Goal: Information Seeking & Learning: Check status

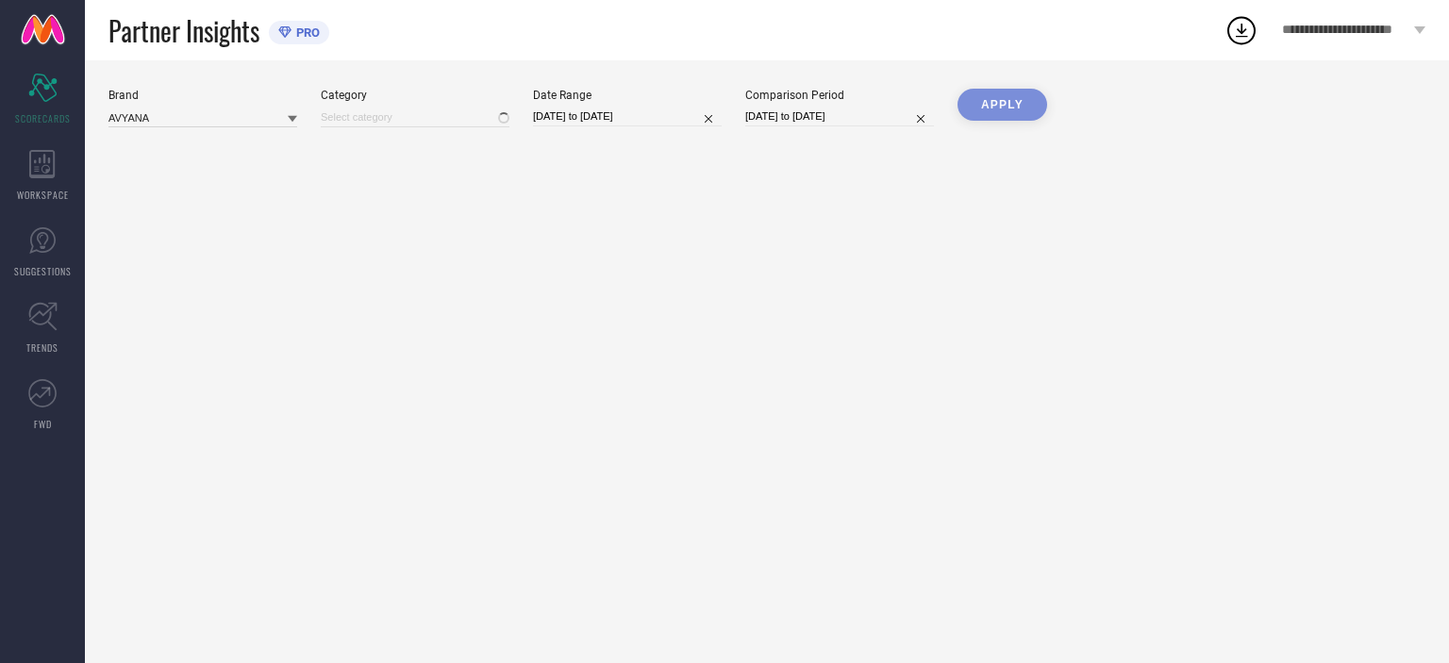
type input "All"
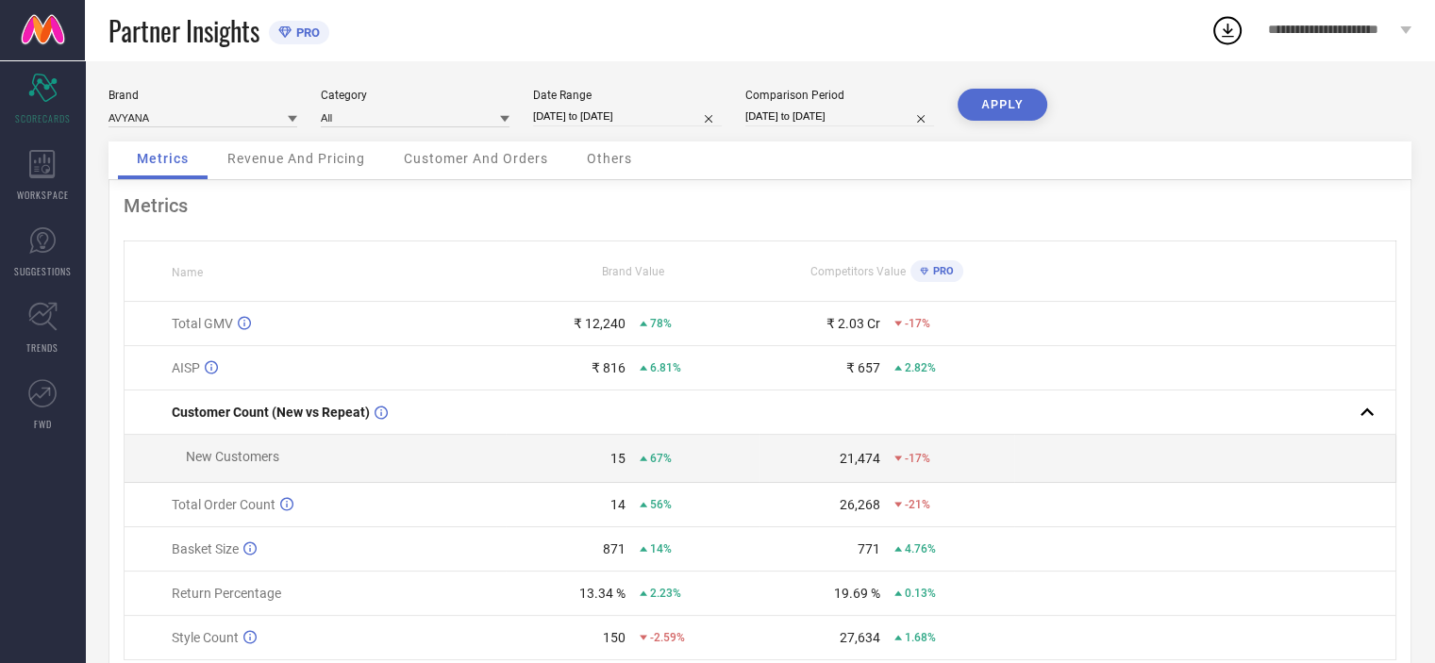
select select "6"
select select "2025"
select select "7"
select select "2025"
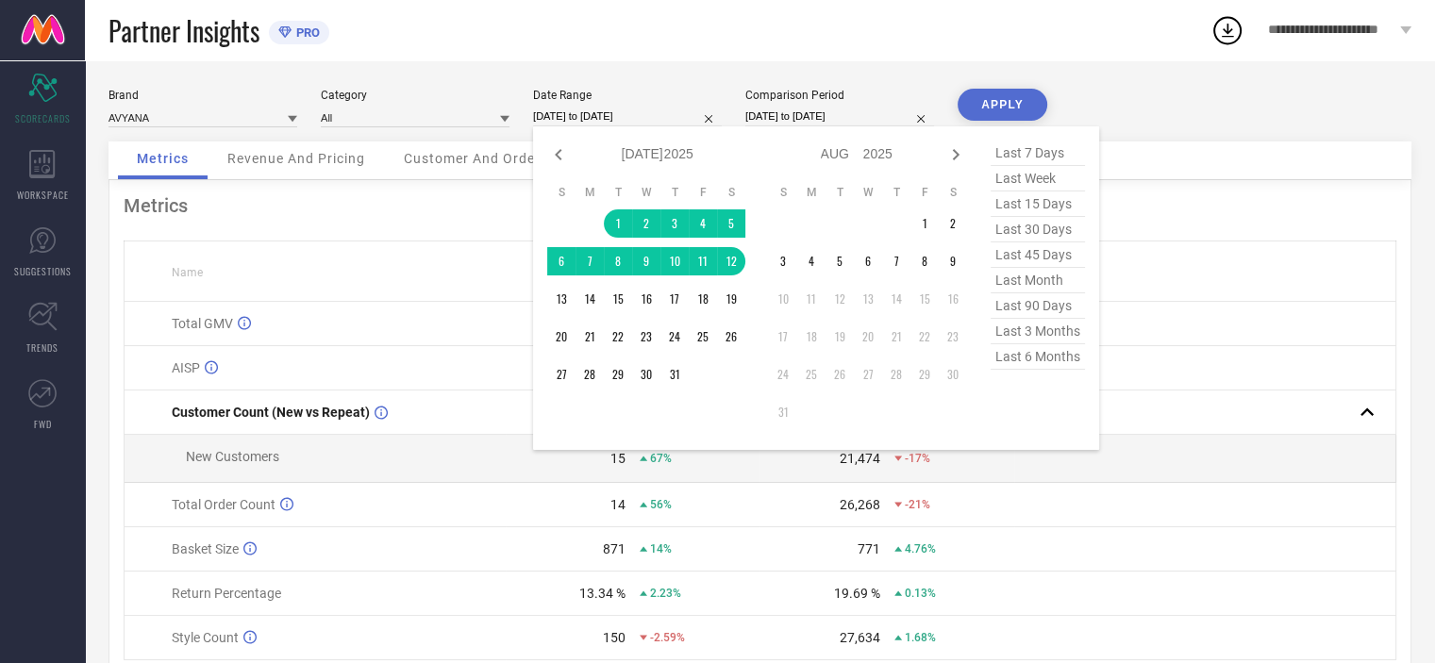
click at [611, 120] on input "[DATE] to [DATE]" at bounding box center [627, 117] width 189 height 20
click at [611, 215] on td "1" at bounding box center [618, 223] width 28 height 28
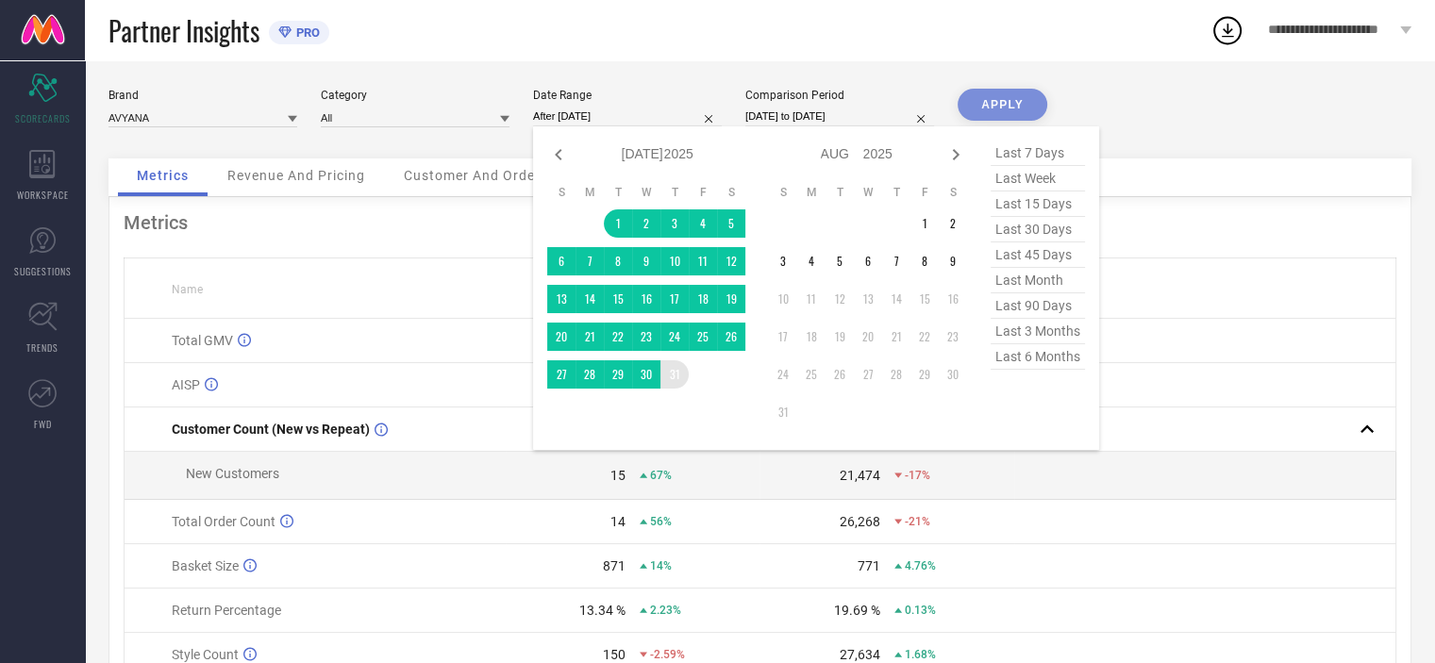
type input "[DATE] to [DATE]"
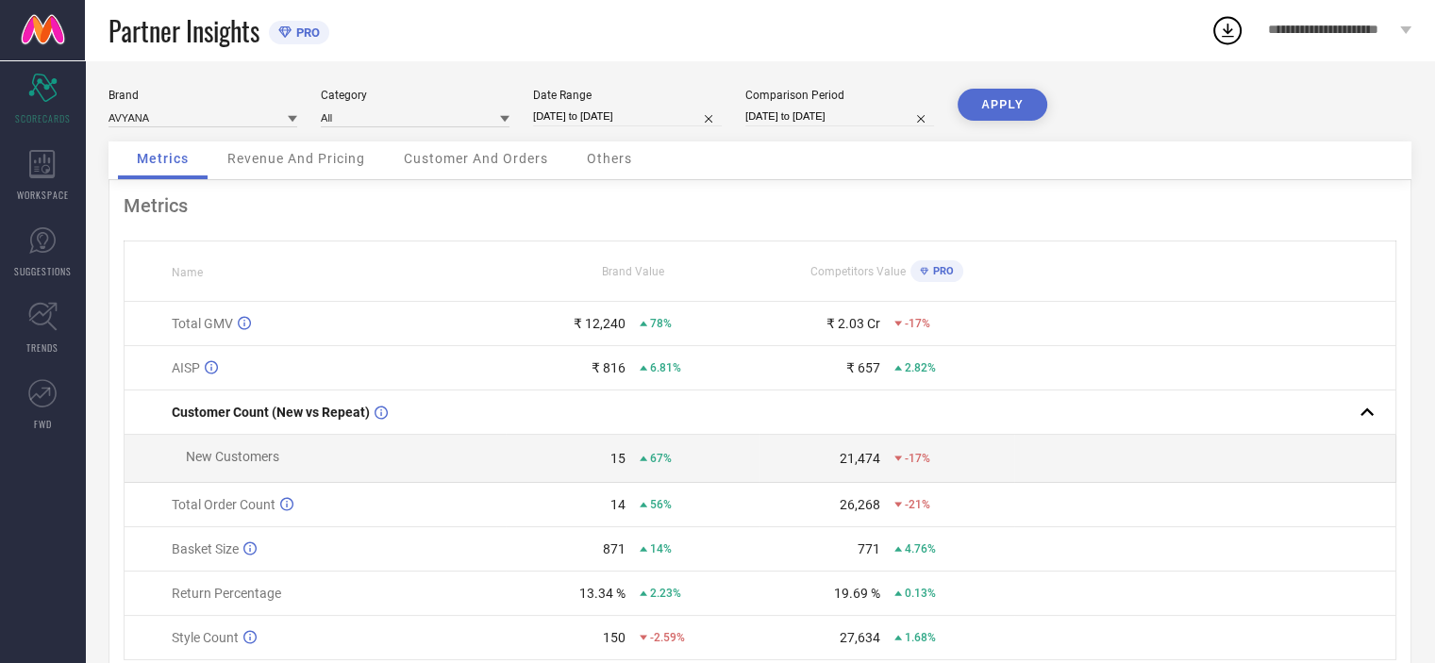
click at [781, 113] on input "[DATE] to [DATE]" at bounding box center [839, 117] width 189 height 20
select select "5"
select select "2025"
select select "6"
select select "2025"
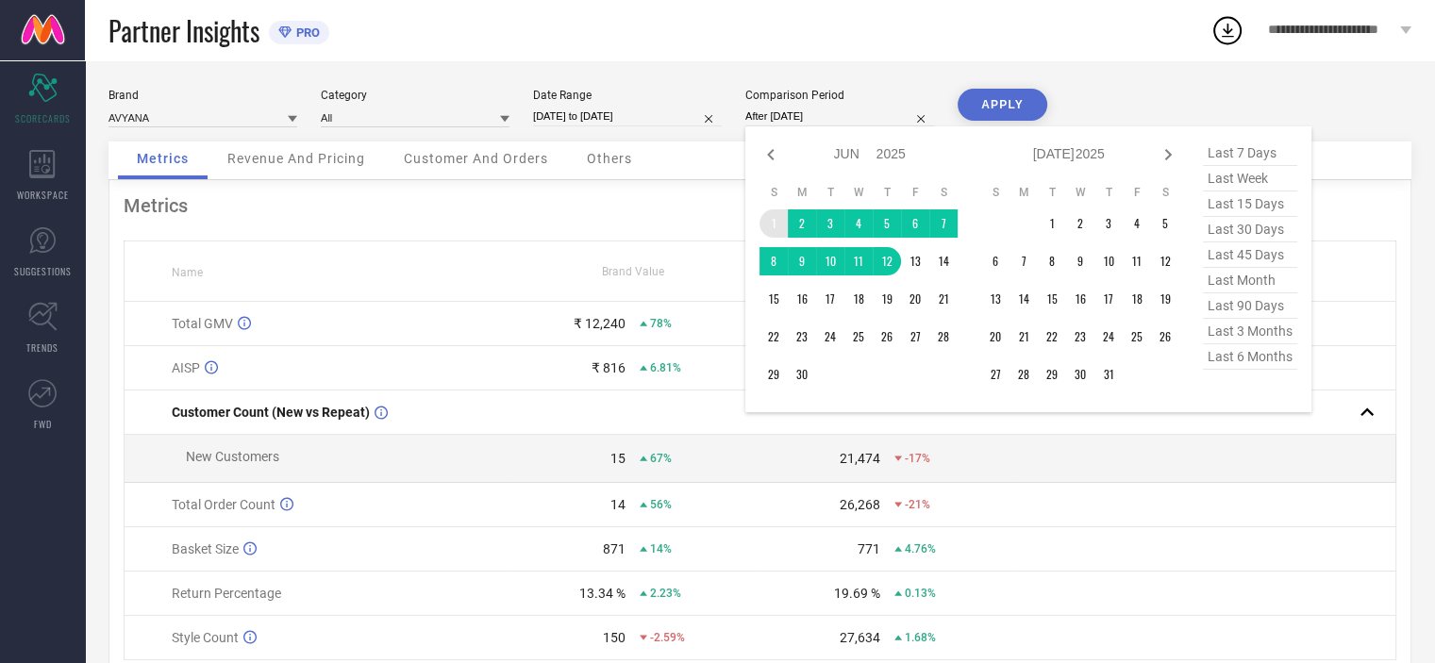
click at [774, 216] on td "1" at bounding box center [773, 223] width 28 height 28
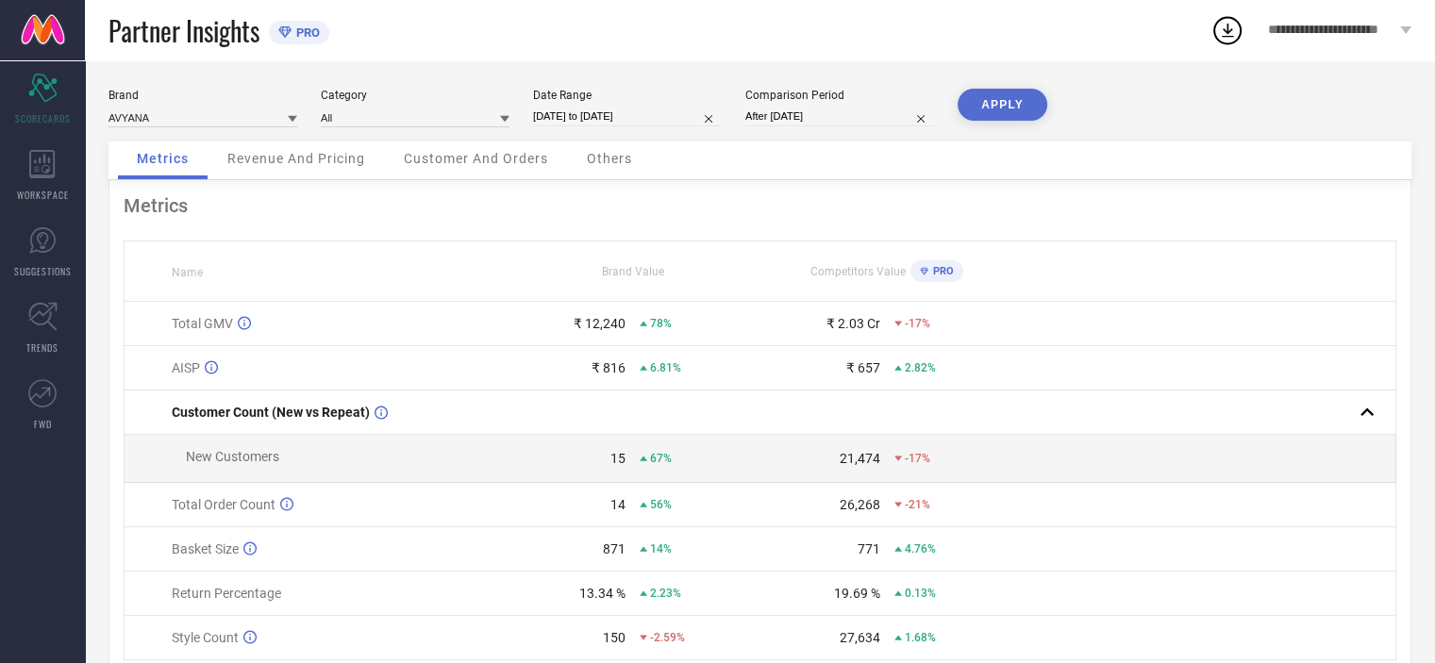
type input "[DATE] to [DATE]"
click at [989, 116] on button "APPLY" at bounding box center [1002, 105] width 90 height 32
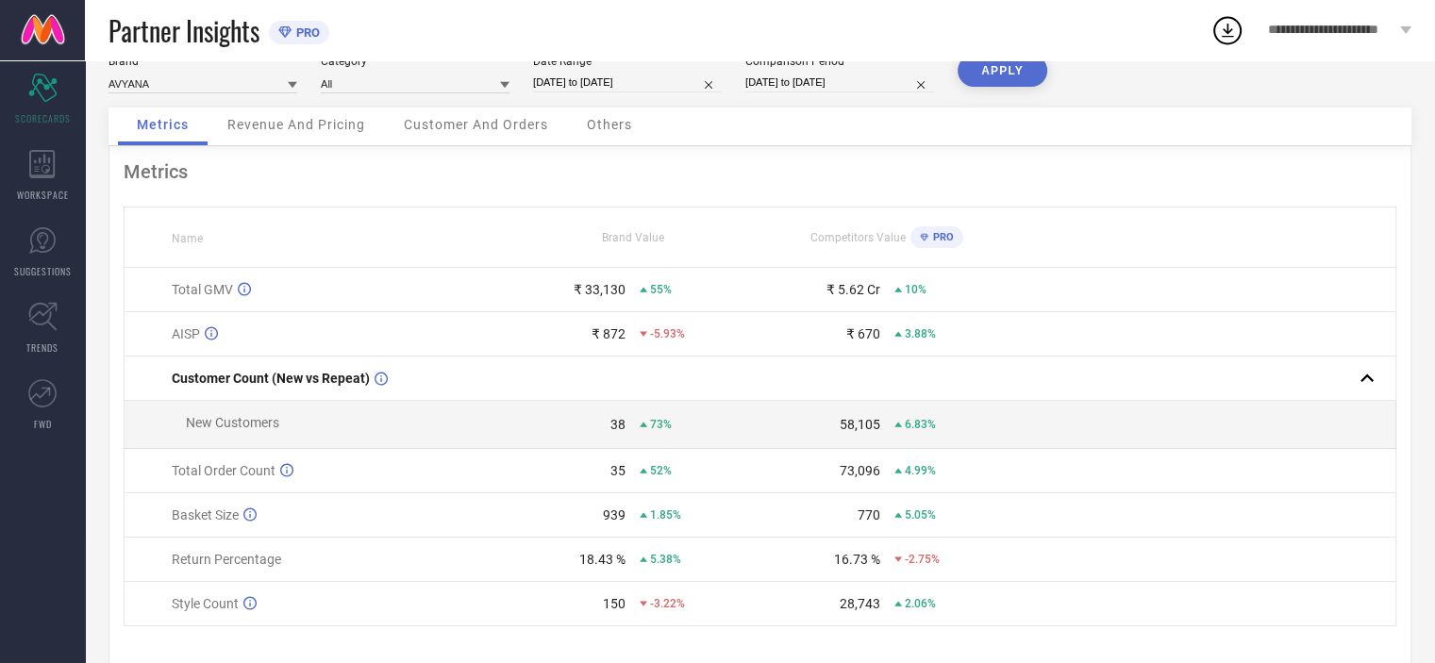
scroll to position [34, 0]
click at [340, 124] on span "Revenue And Pricing" at bounding box center [296, 124] width 138 height 15
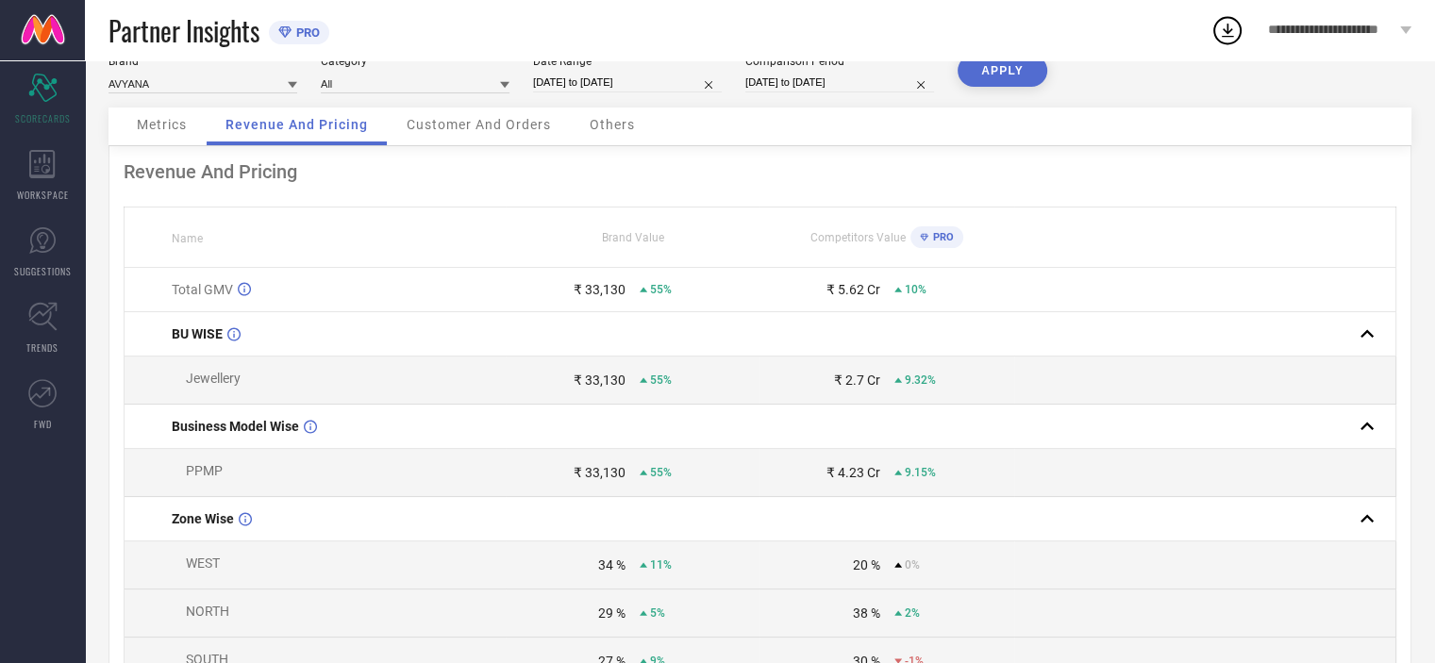
click at [464, 132] on span "Customer And Orders" at bounding box center [479, 124] width 144 height 15
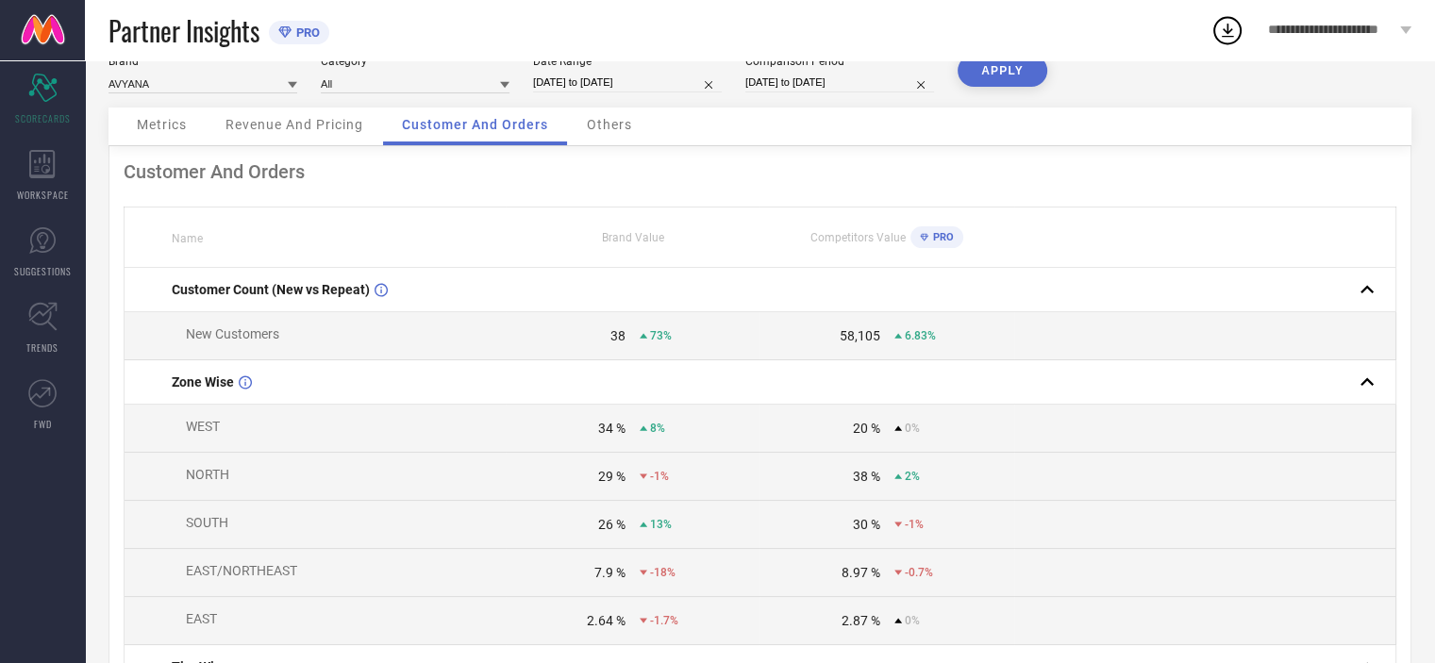
click at [618, 127] on span "Others" at bounding box center [609, 124] width 45 height 15
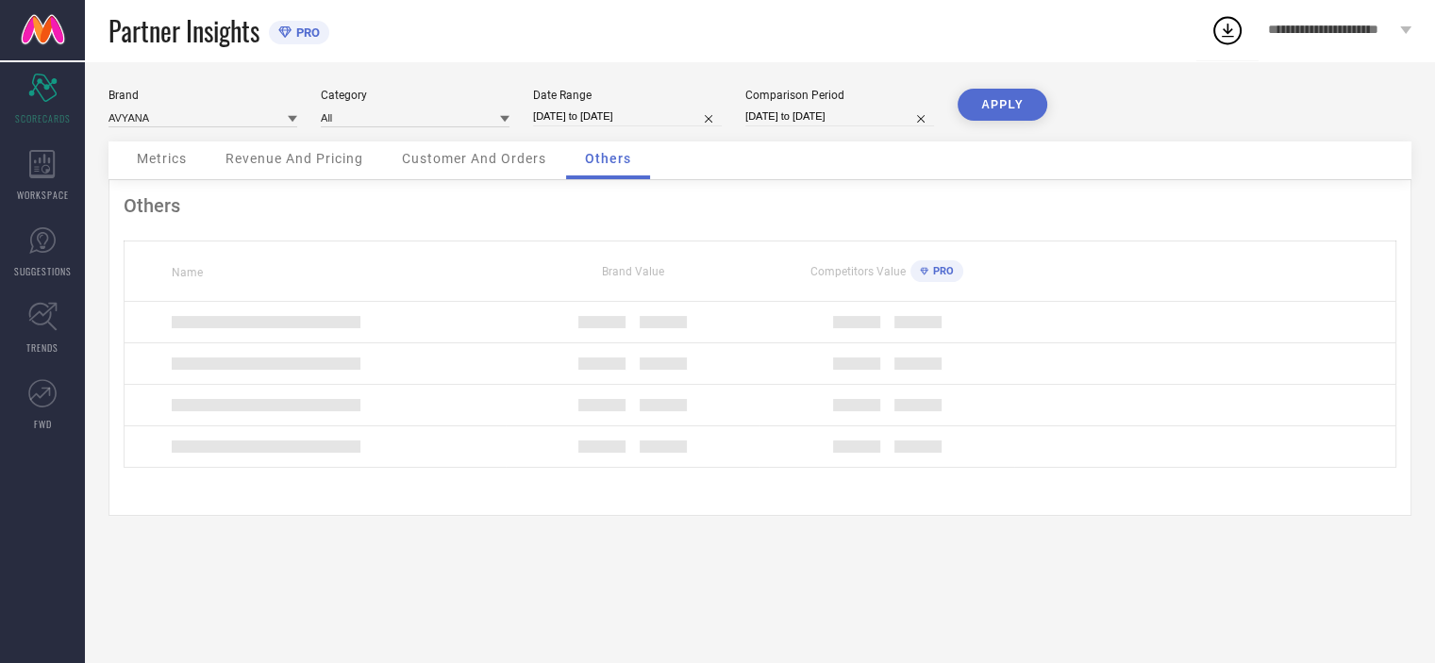
scroll to position [0, 0]
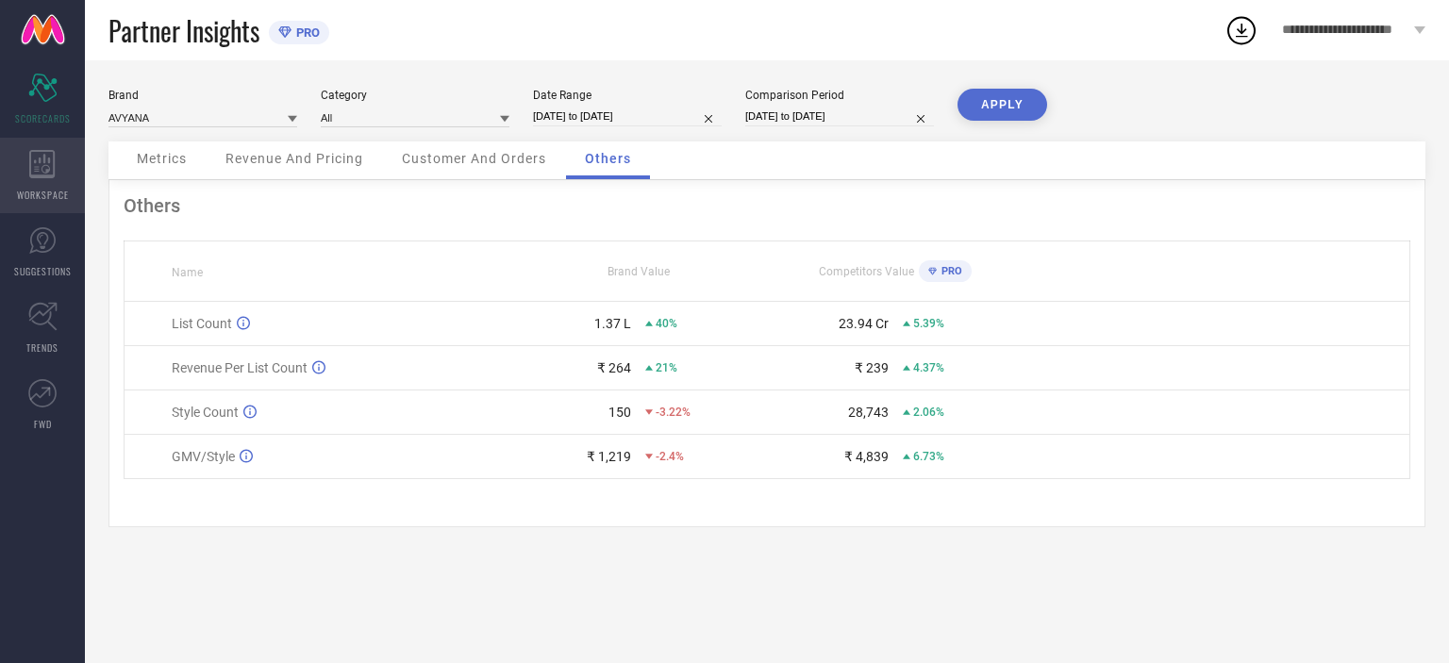
click at [35, 184] on div "WORKSPACE" at bounding box center [42, 175] width 85 height 75
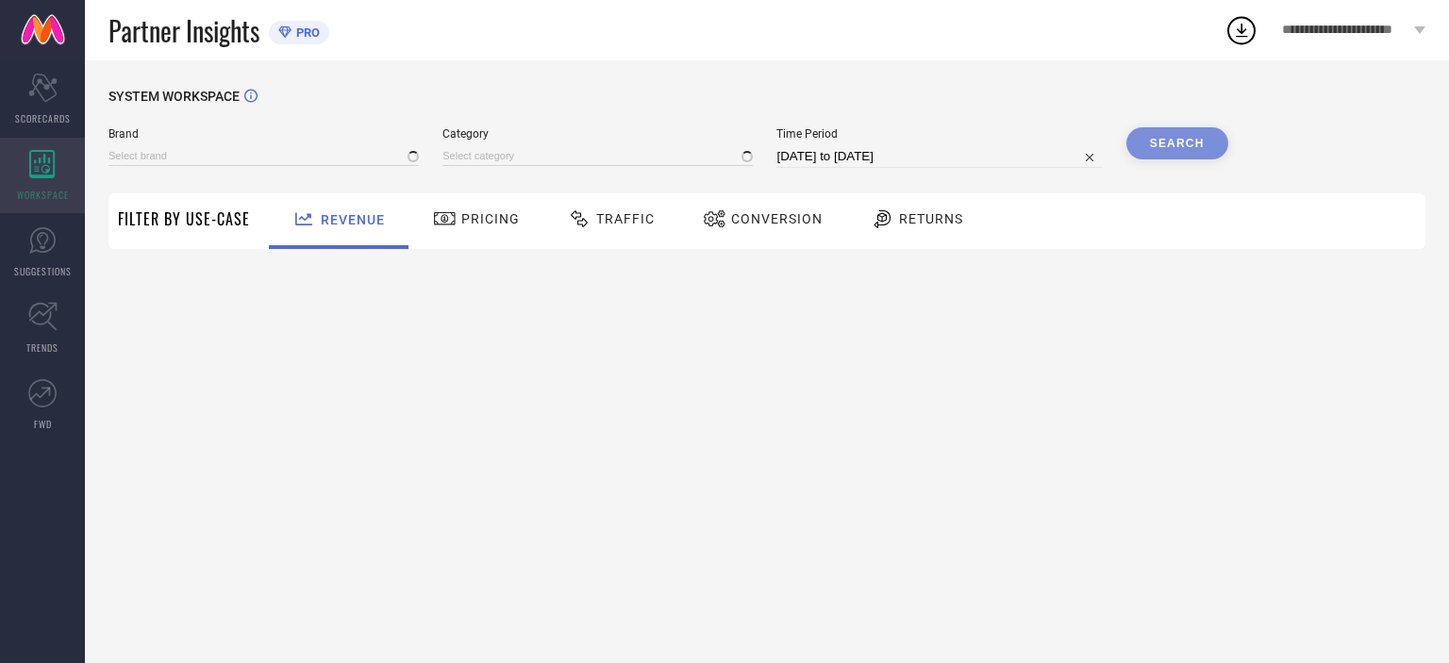
type input "AVYANA"
type input "All"
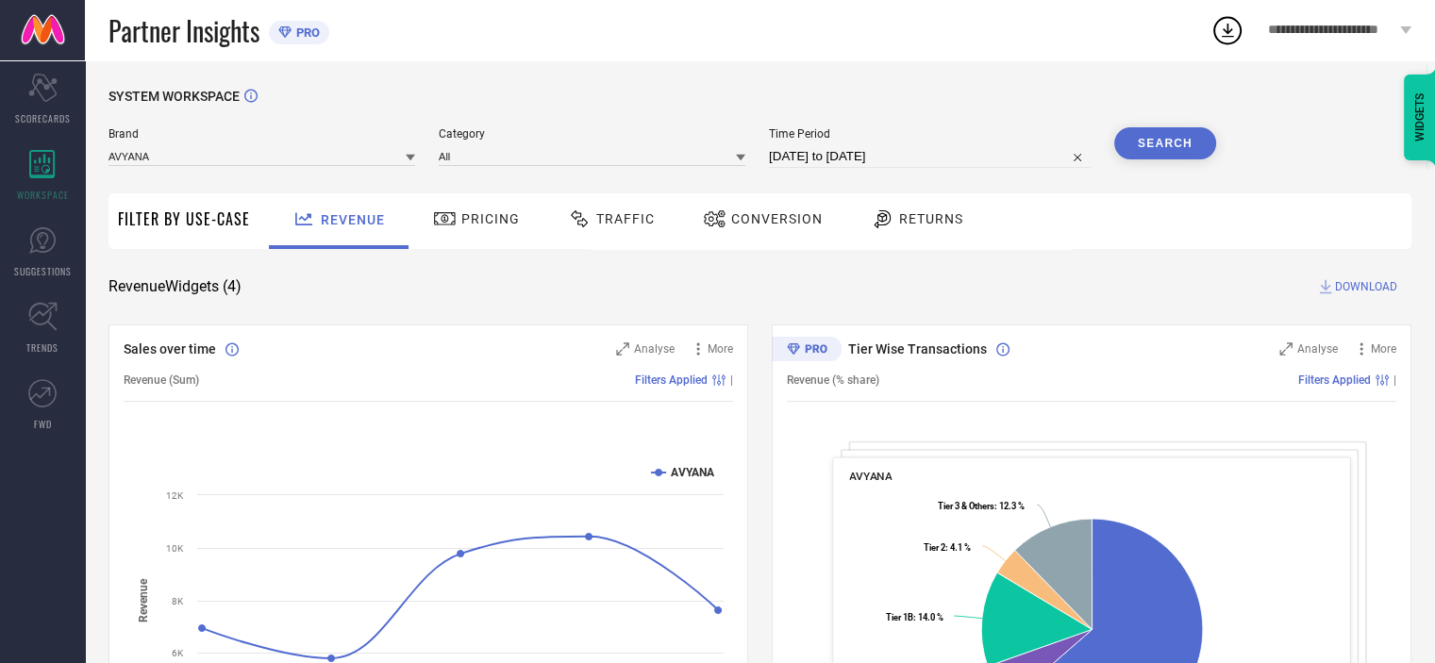
select select "6"
select select "2025"
select select "7"
select select "2025"
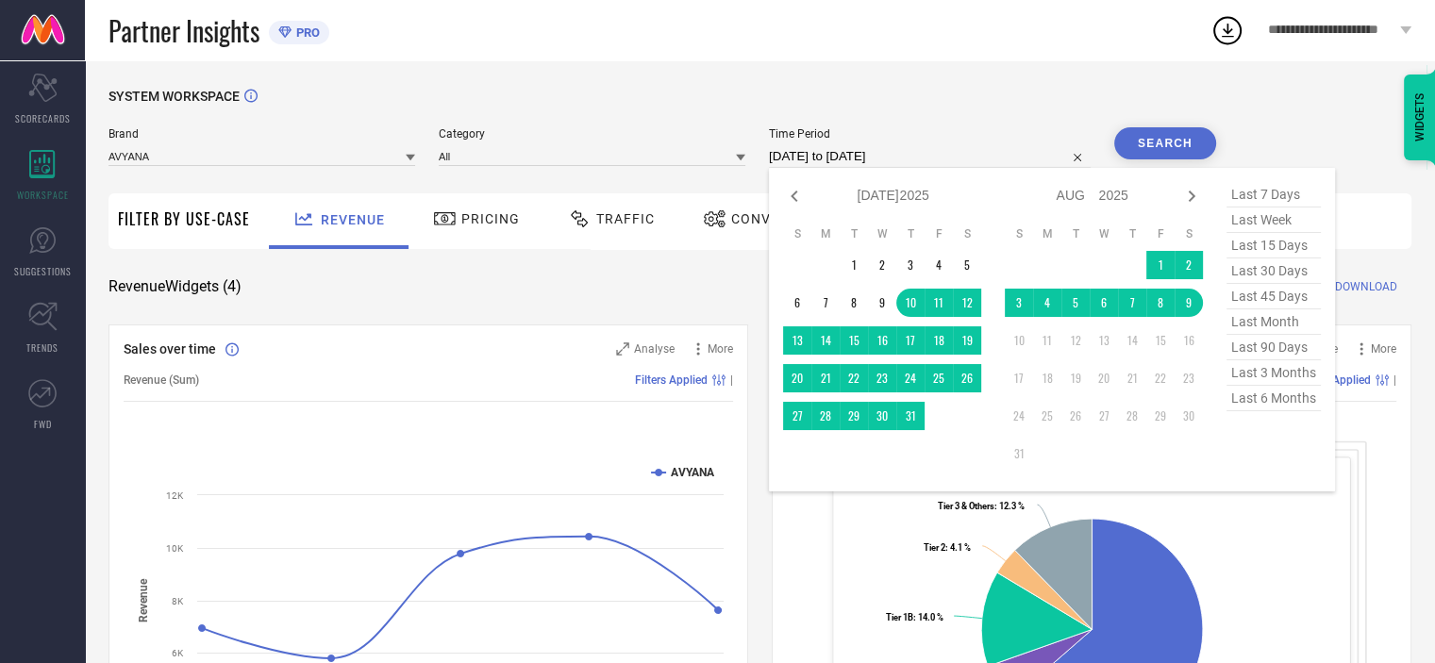
click at [941, 162] on input "[DATE] to [DATE]" at bounding box center [930, 156] width 322 height 23
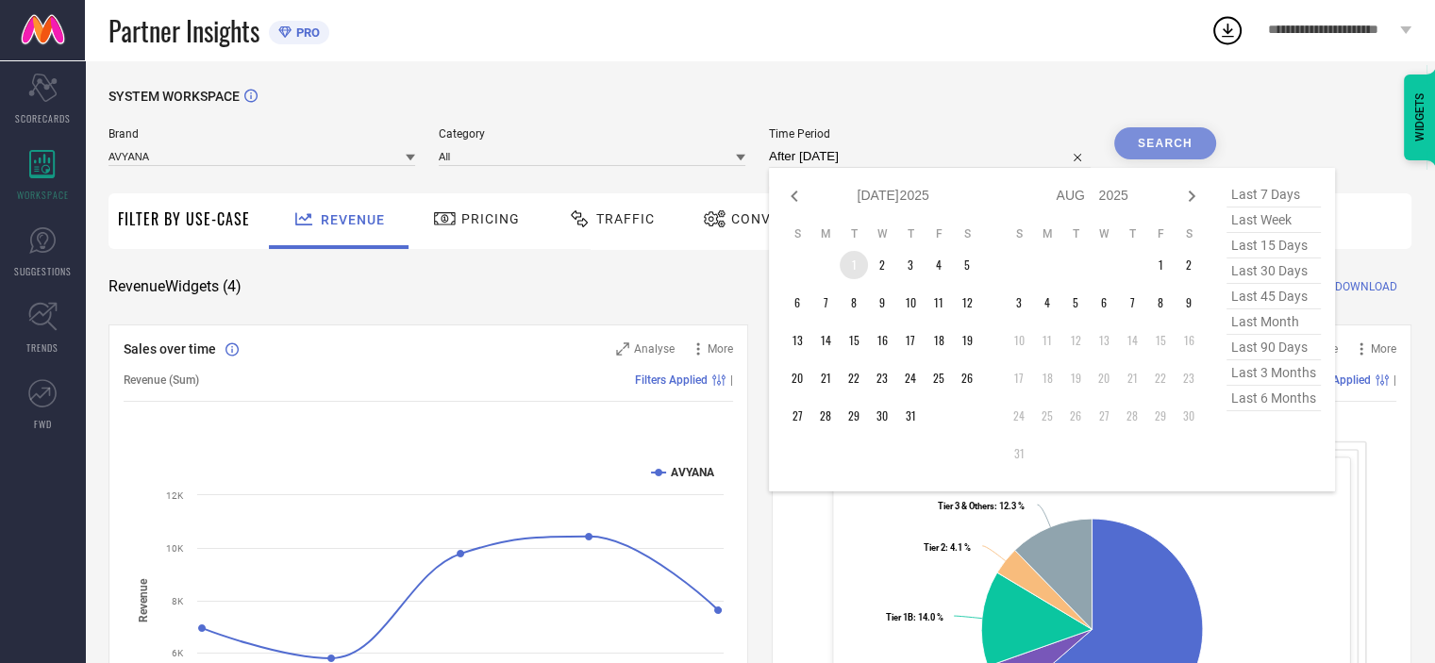
click at [853, 267] on td "1" at bounding box center [854, 265] width 28 height 28
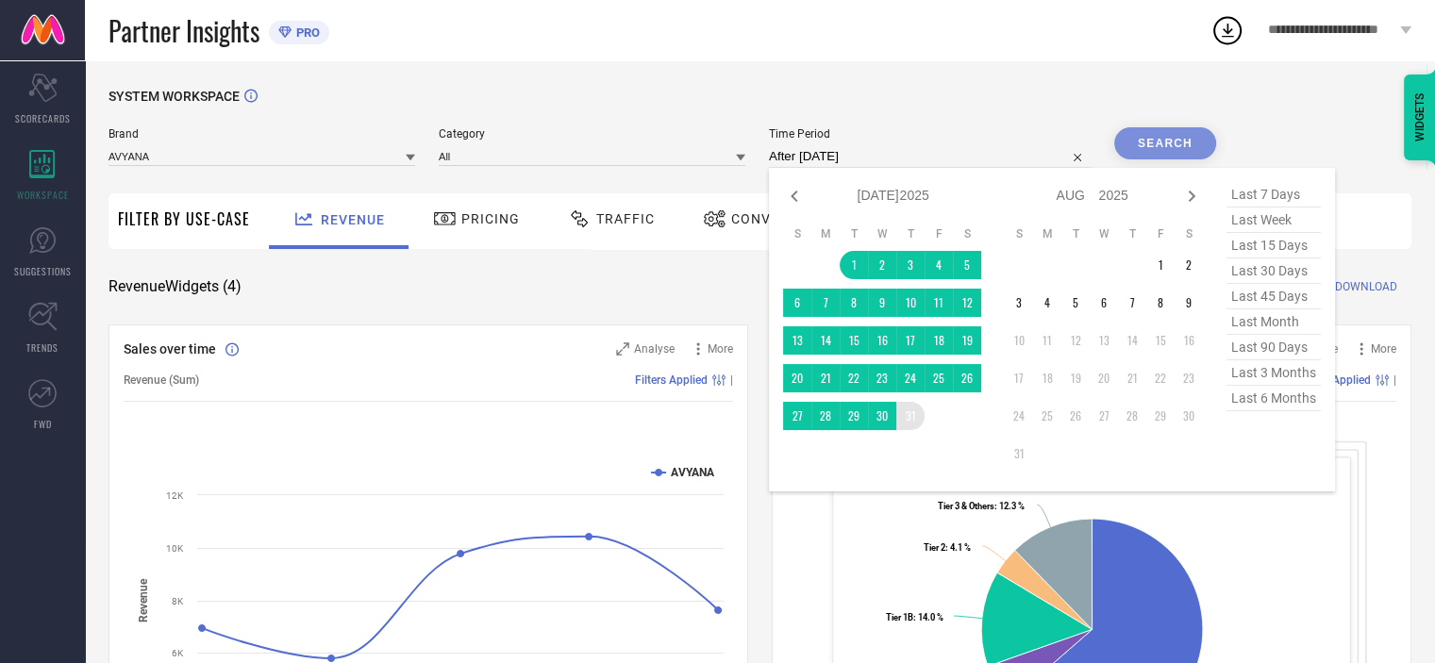
type input "[DATE] to [DATE]"
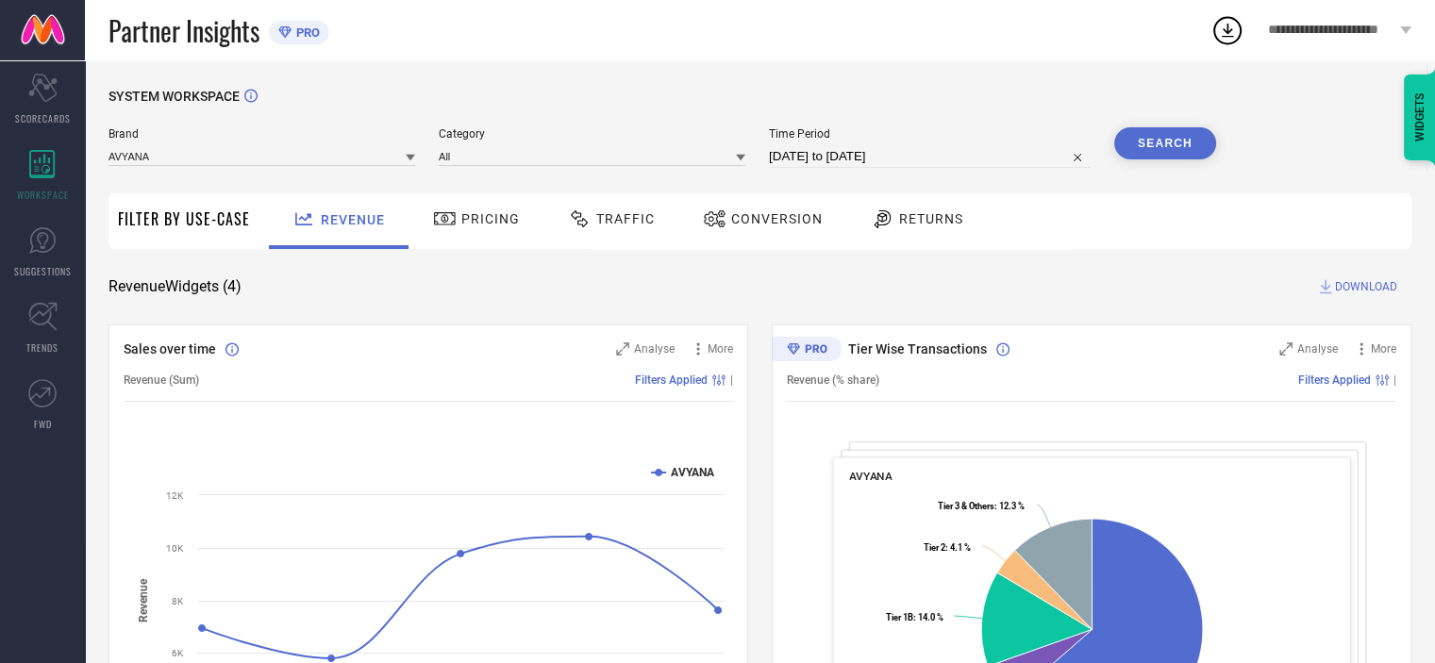
click at [1183, 154] on button "Search" at bounding box center [1165, 143] width 102 height 32
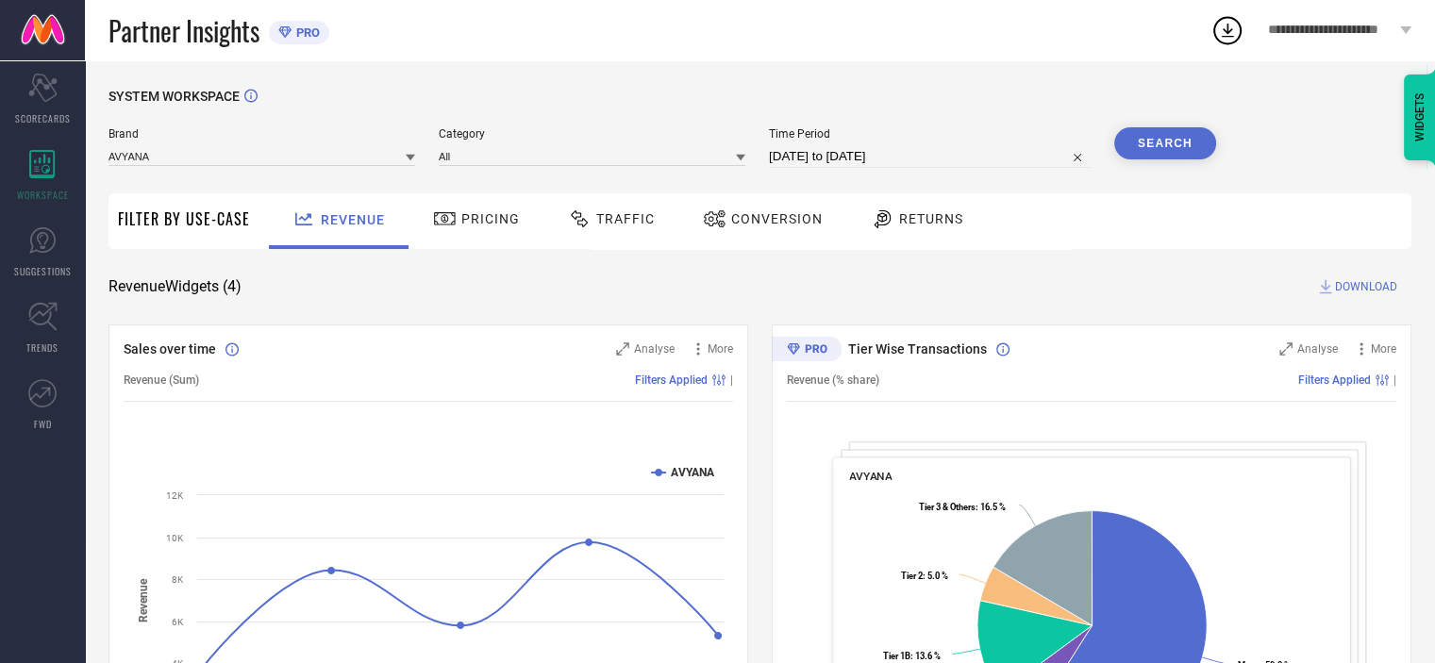
click at [933, 233] on div "Returns" at bounding box center [917, 219] width 102 height 32
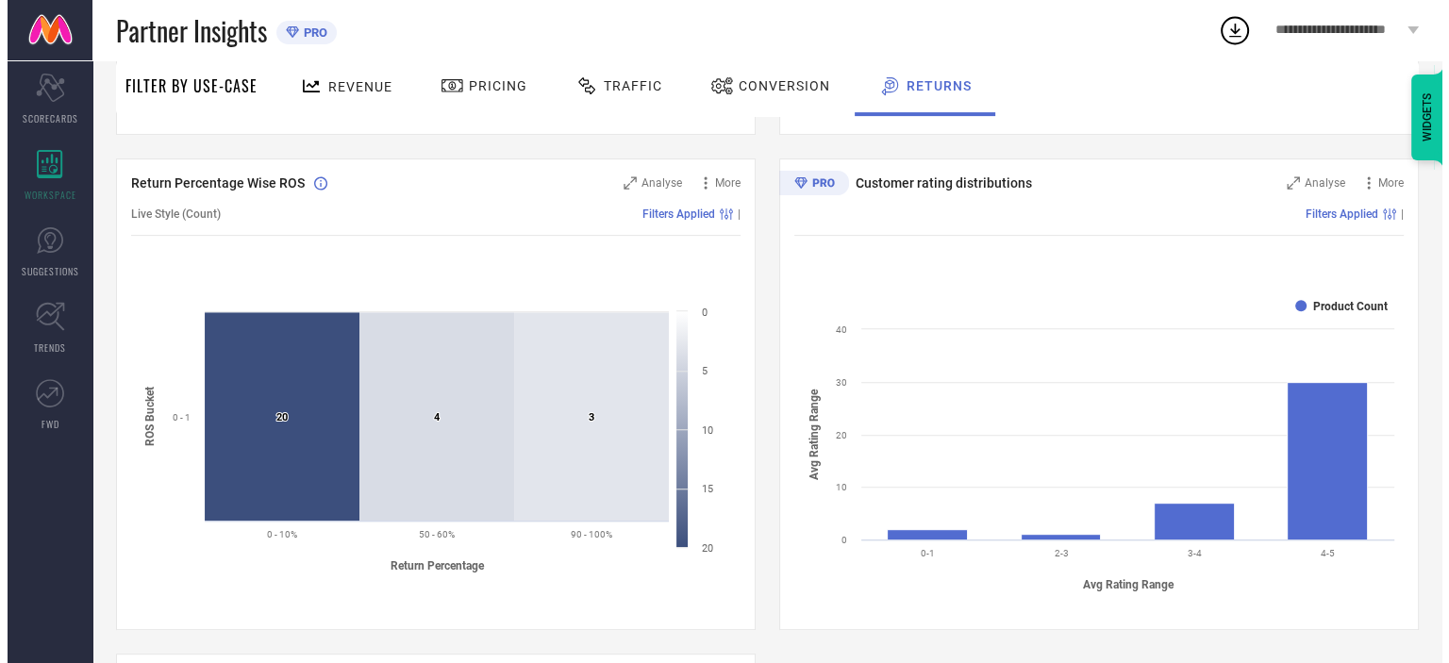
scroll to position [655, 0]
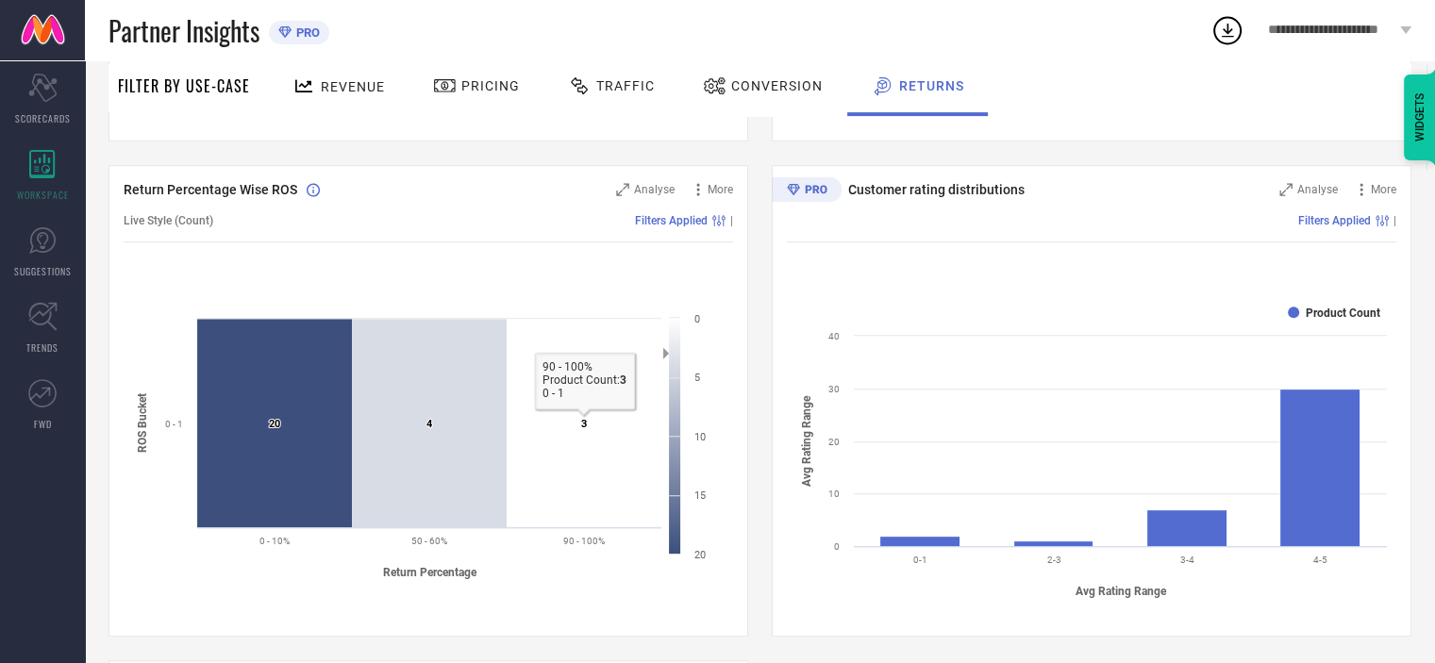
click at [623, 455] on icon at bounding box center [584, 423] width 155 height 208
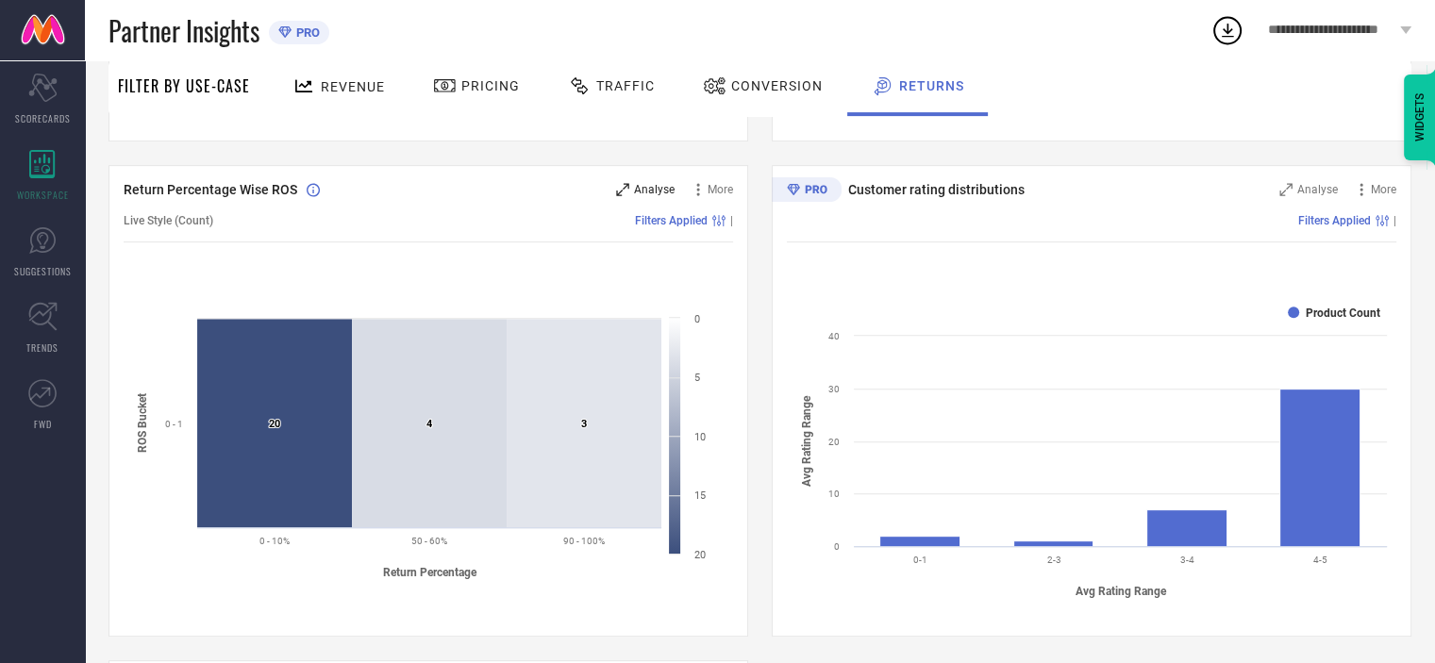
click at [644, 186] on span "Analyse" at bounding box center [654, 189] width 41 height 13
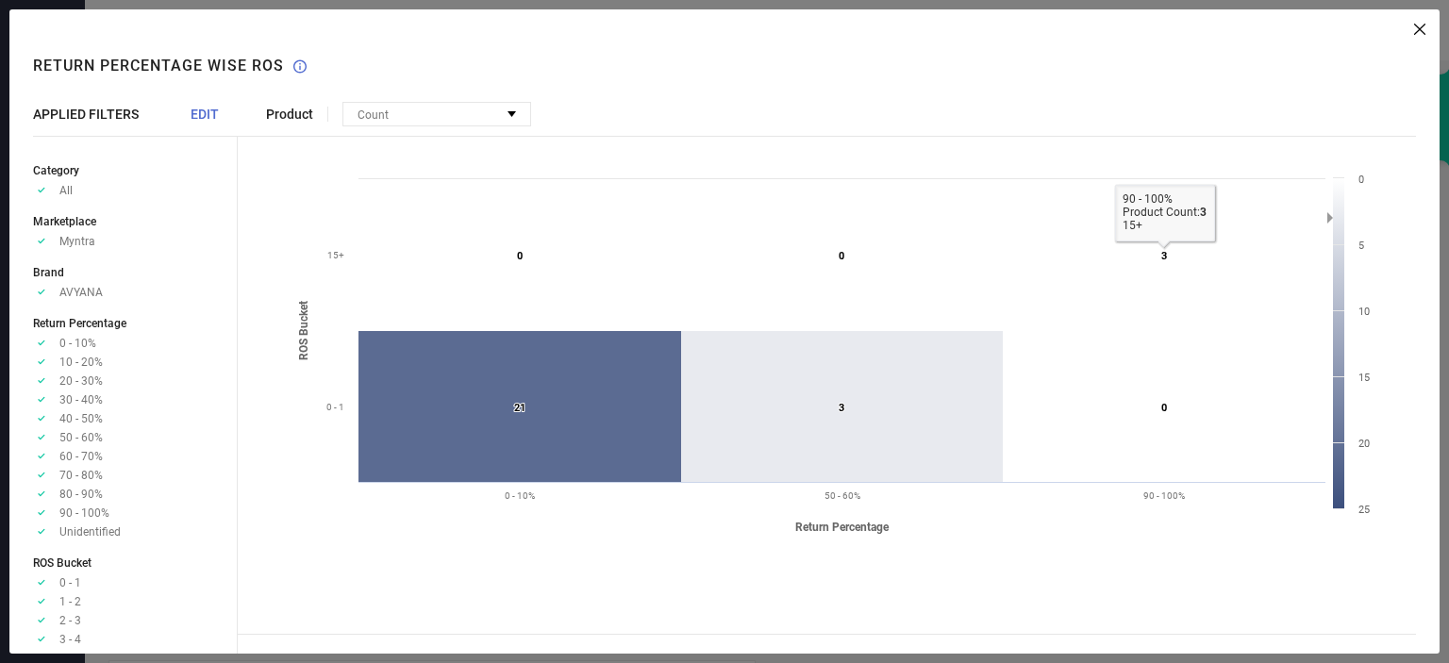
click at [1132, 272] on icon at bounding box center [1164, 255] width 323 height 152
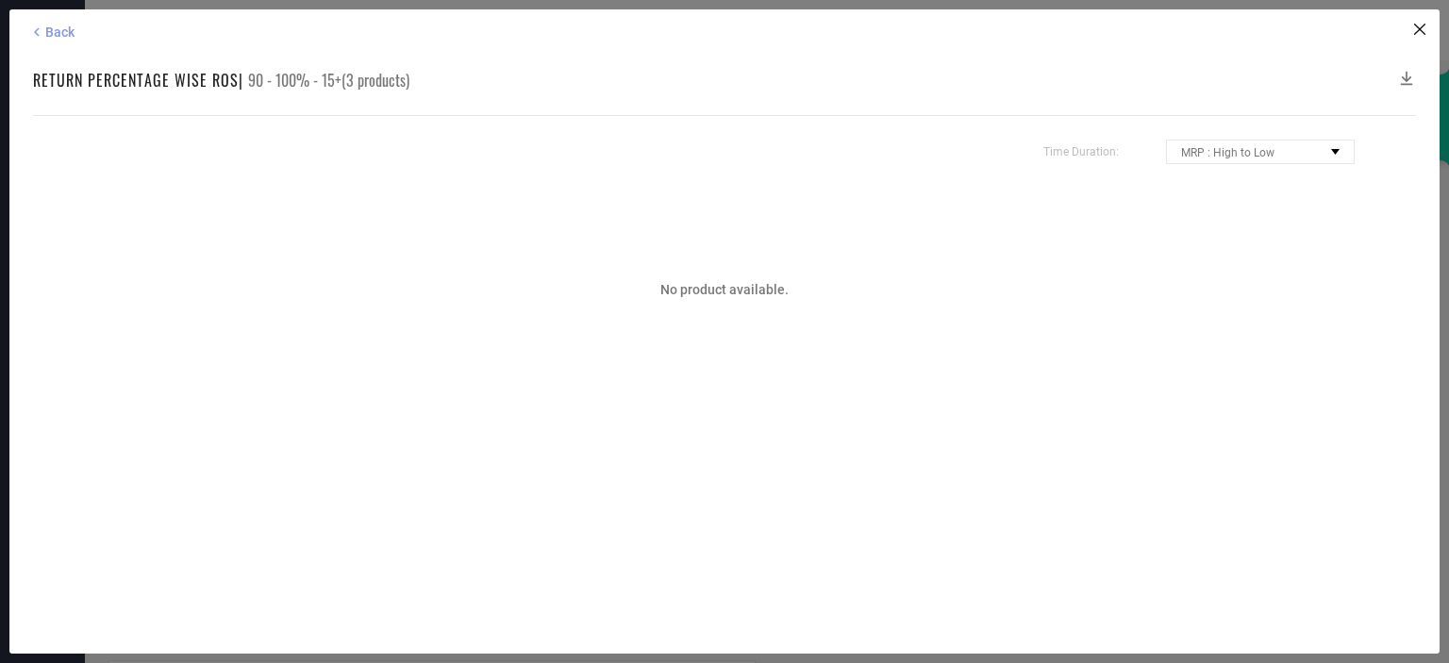
click at [57, 31] on span "Back" at bounding box center [59, 32] width 29 height 15
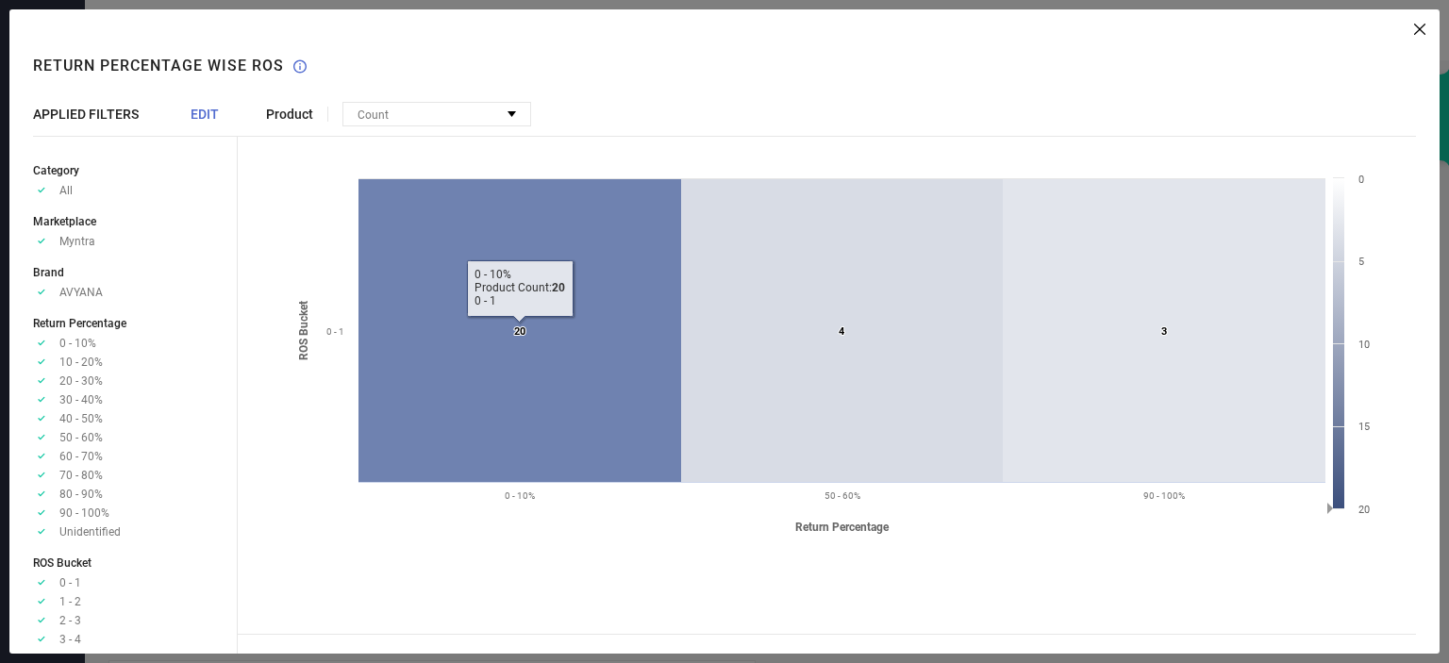
click at [565, 370] on icon at bounding box center [519, 330] width 323 height 303
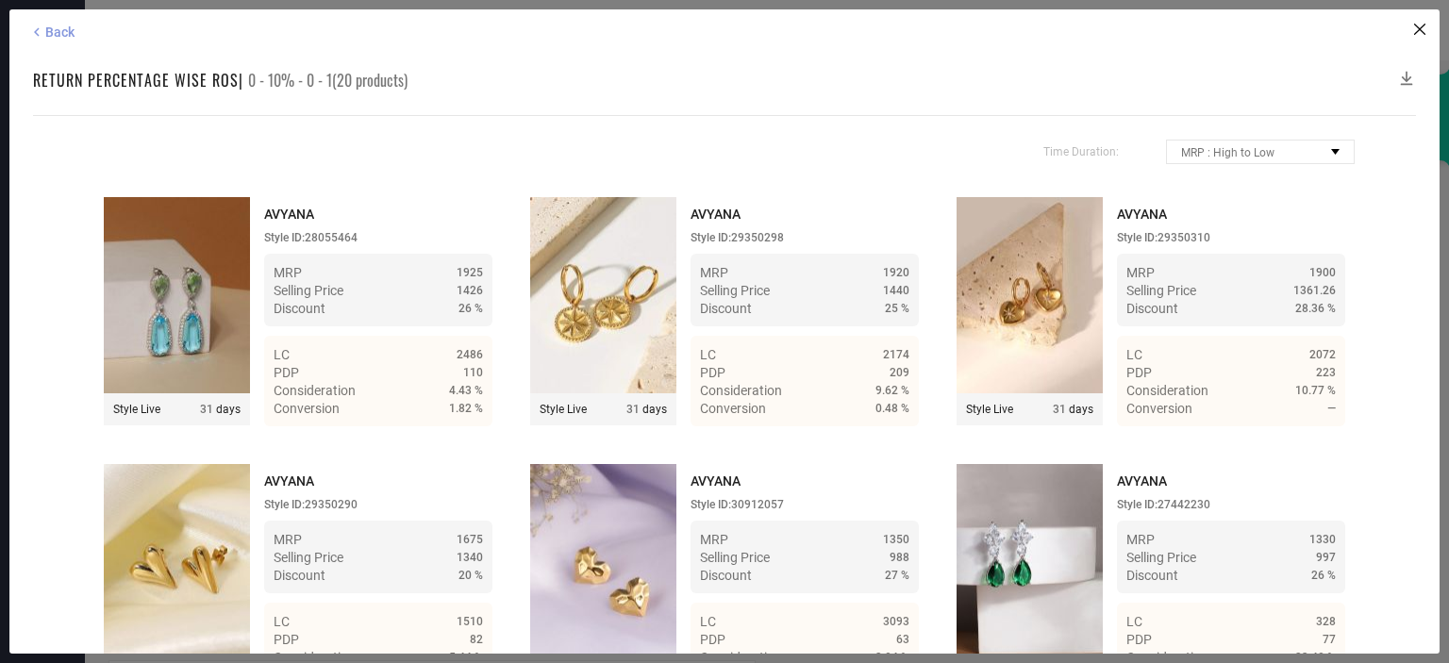
click at [52, 39] on span "Back" at bounding box center [59, 32] width 29 height 15
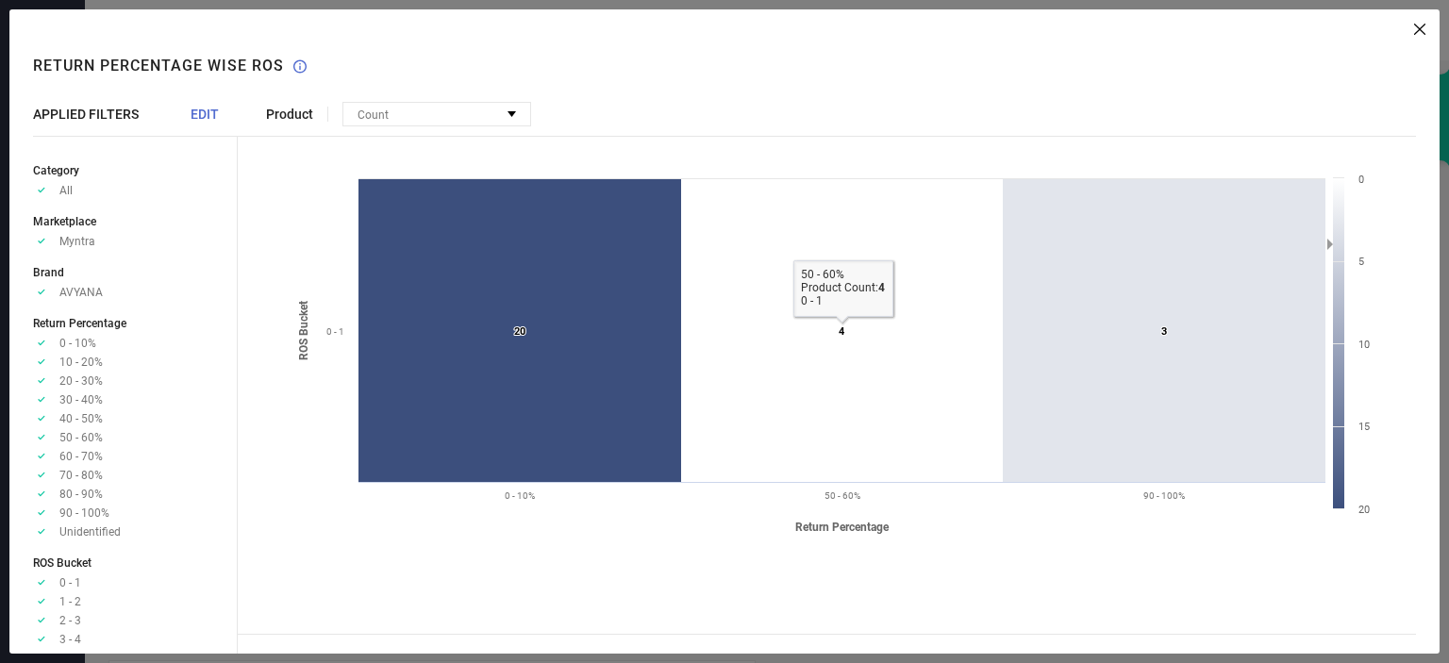
click at [857, 350] on icon at bounding box center [842, 330] width 322 height 303
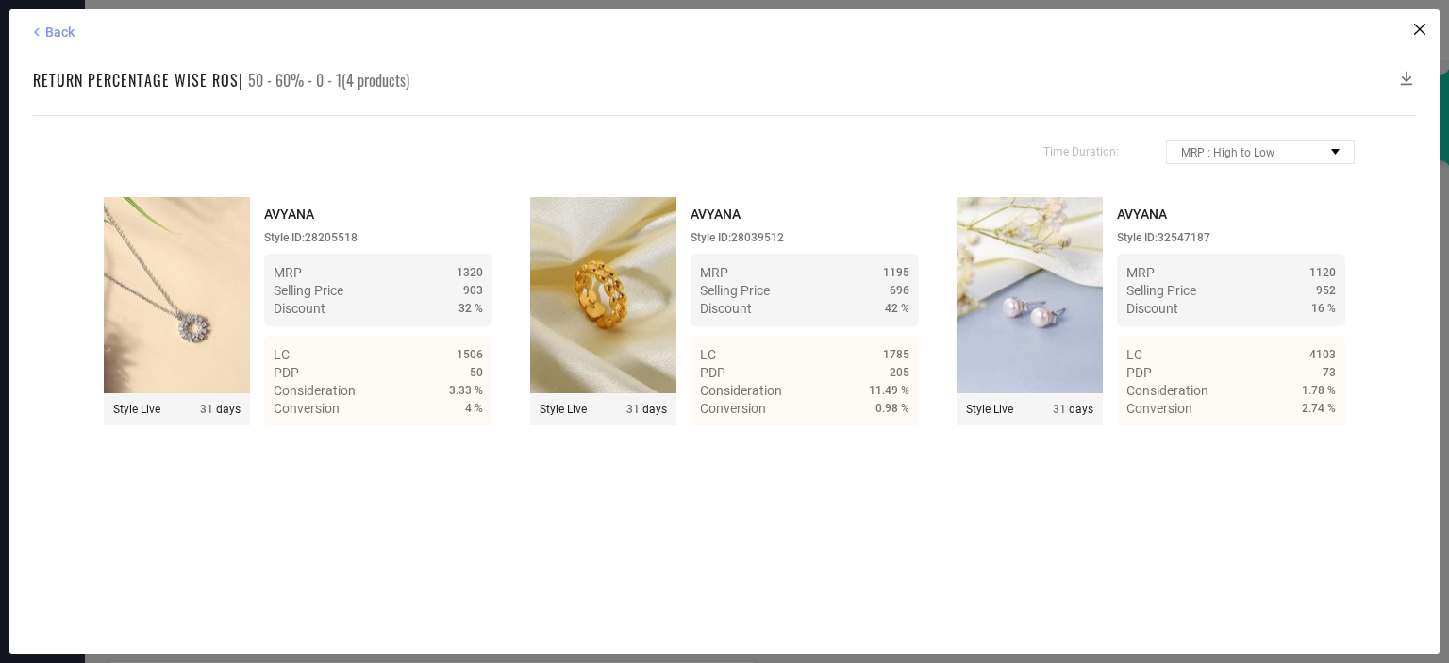
click at [60, 36] on span "Back" at bounding box center [59, 32] width 29 height 15
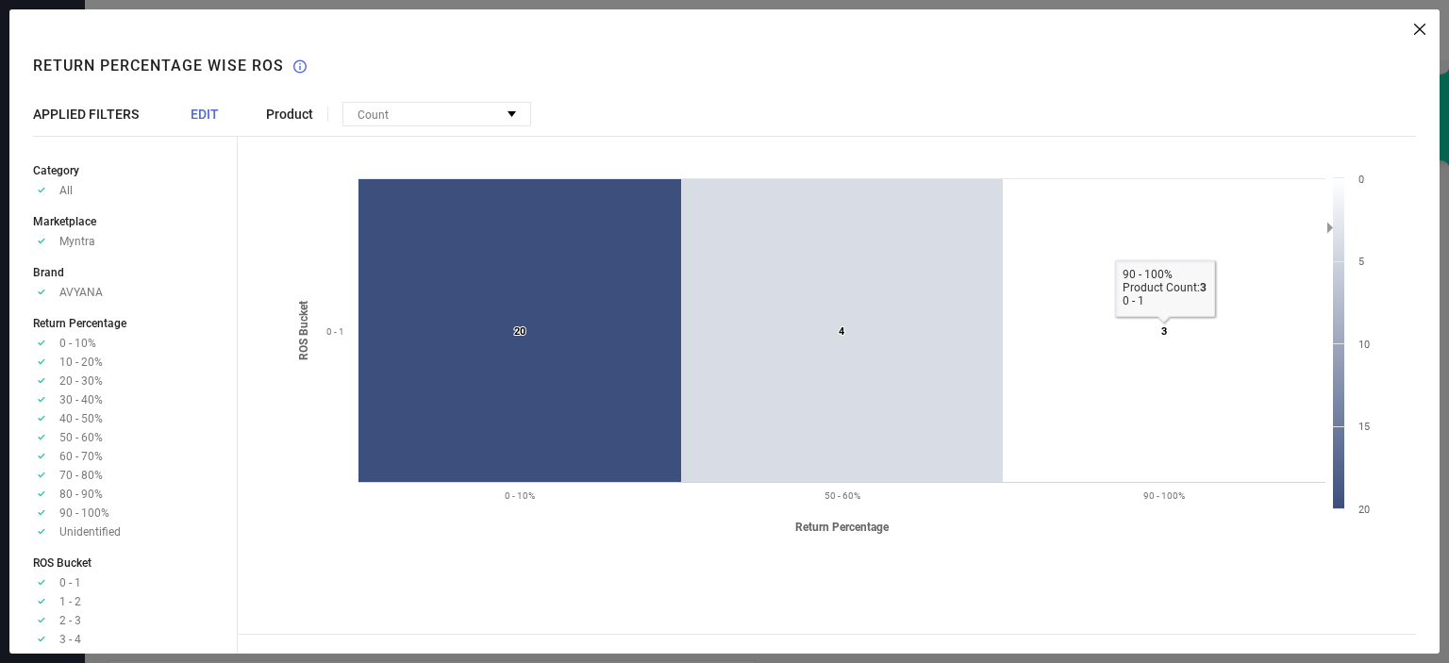
click at [1136, 387] on icon at bounding box center [1164, 330] width 323 height 303
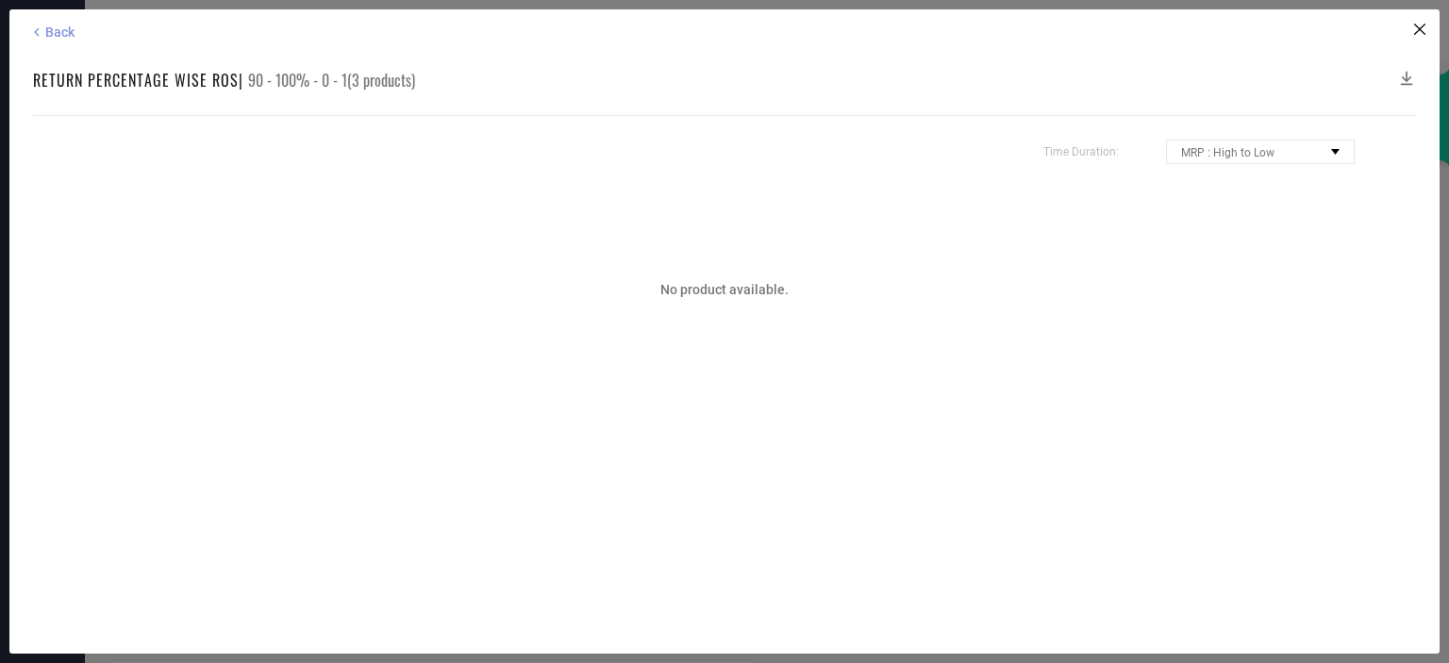
click at [51, 25] on span "Back" at bounding box center [59, 32] width 29 height 15
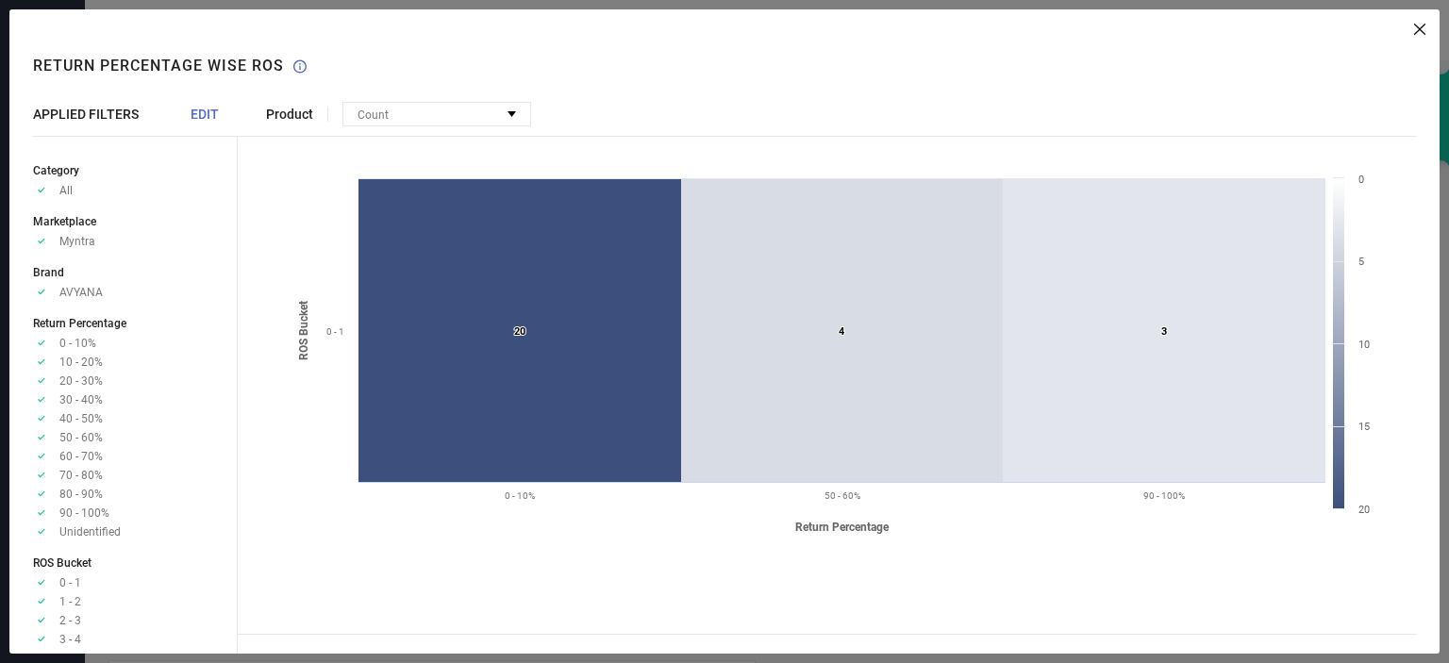
click at [1418, 25] on icon at bounding box center [1419, 29] width 11 height 11
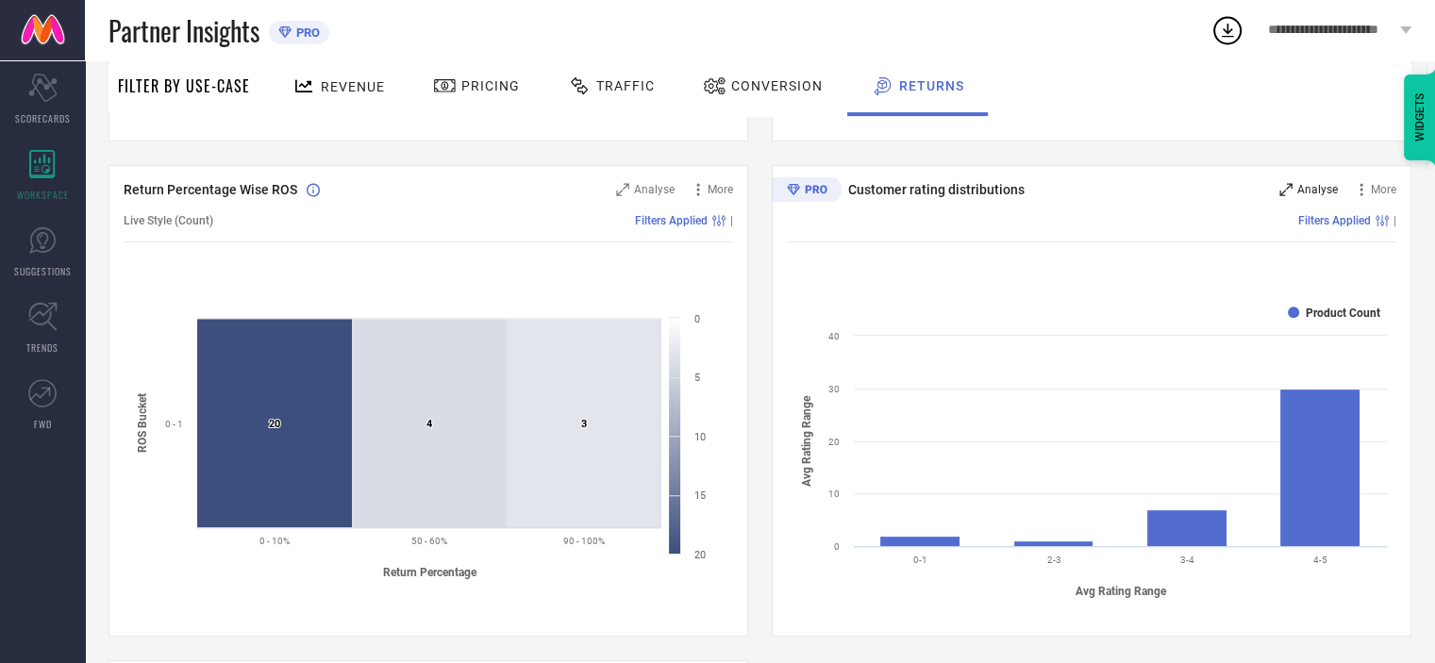
click at [1306, 190] on span "Analyse" at bounding box center [1317, 189] width 41 height 13
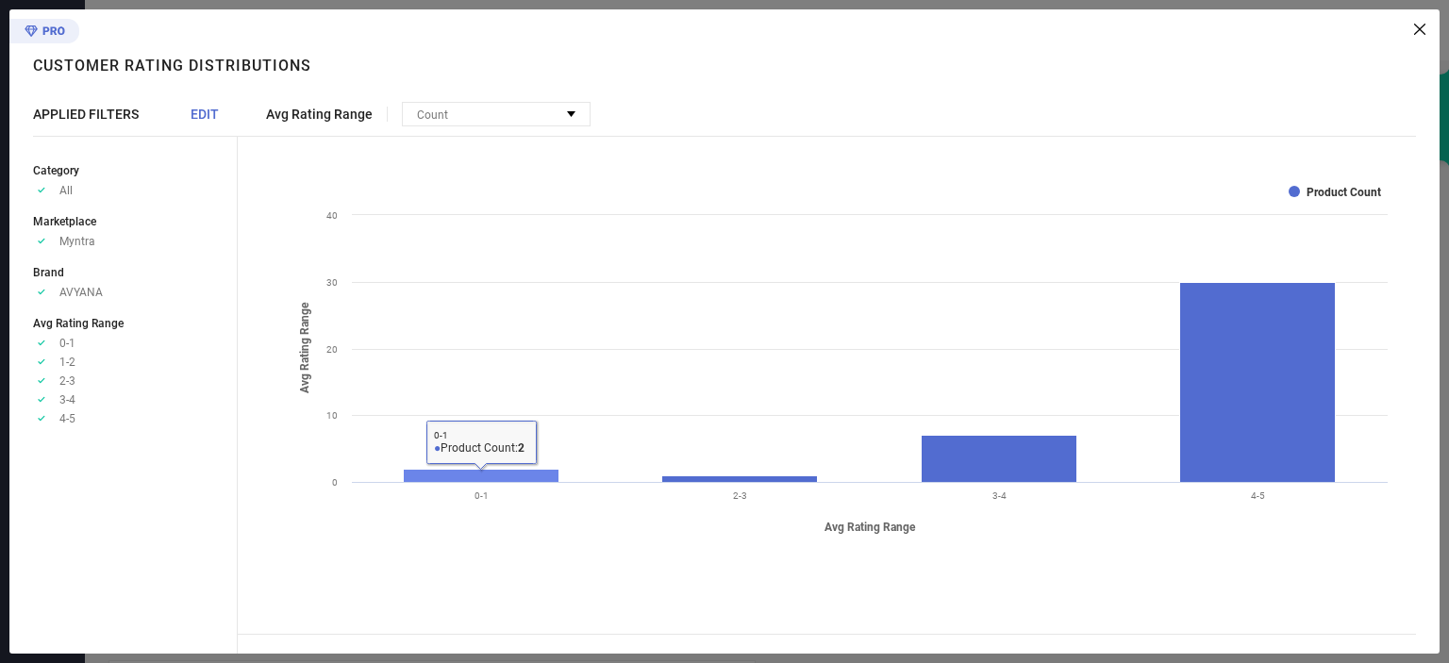
click at [507, 476] on rect at bounding box center [482, 476] width 156 height 13
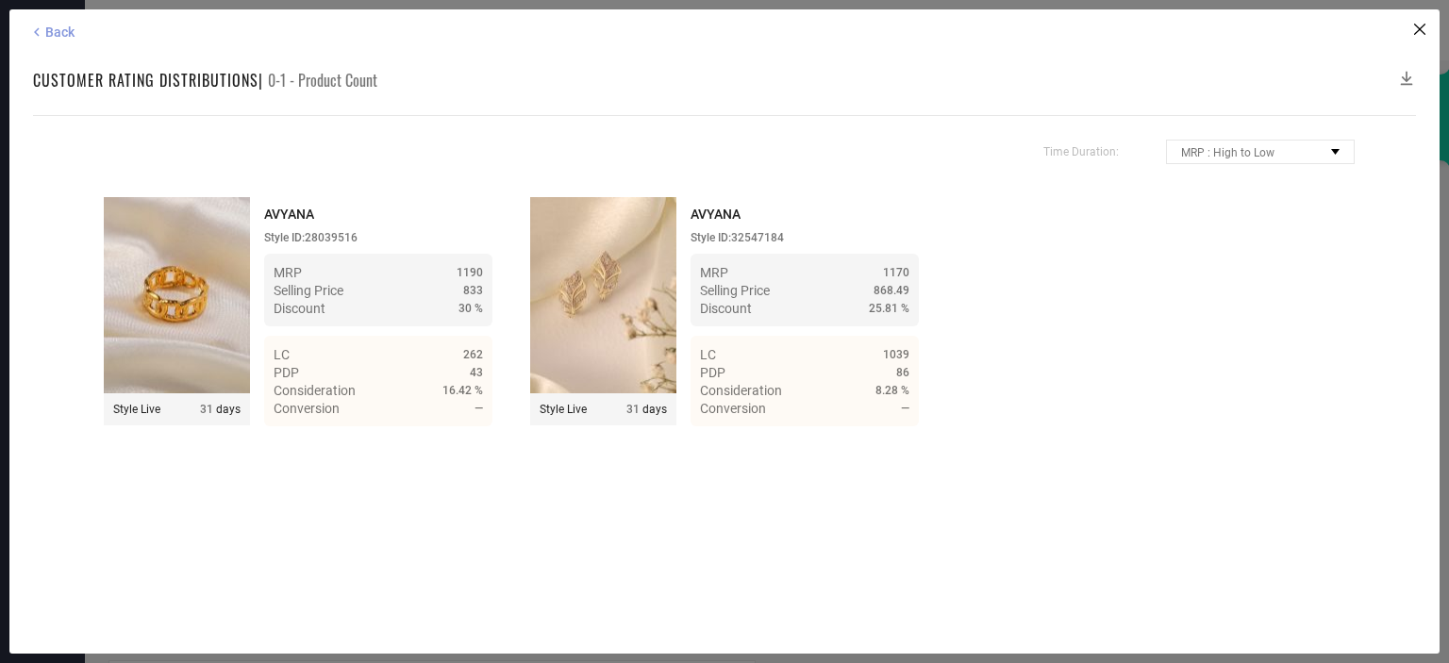
click at [54, 33] on span "Back" at bounding box center [59, 32] width 29 height 15
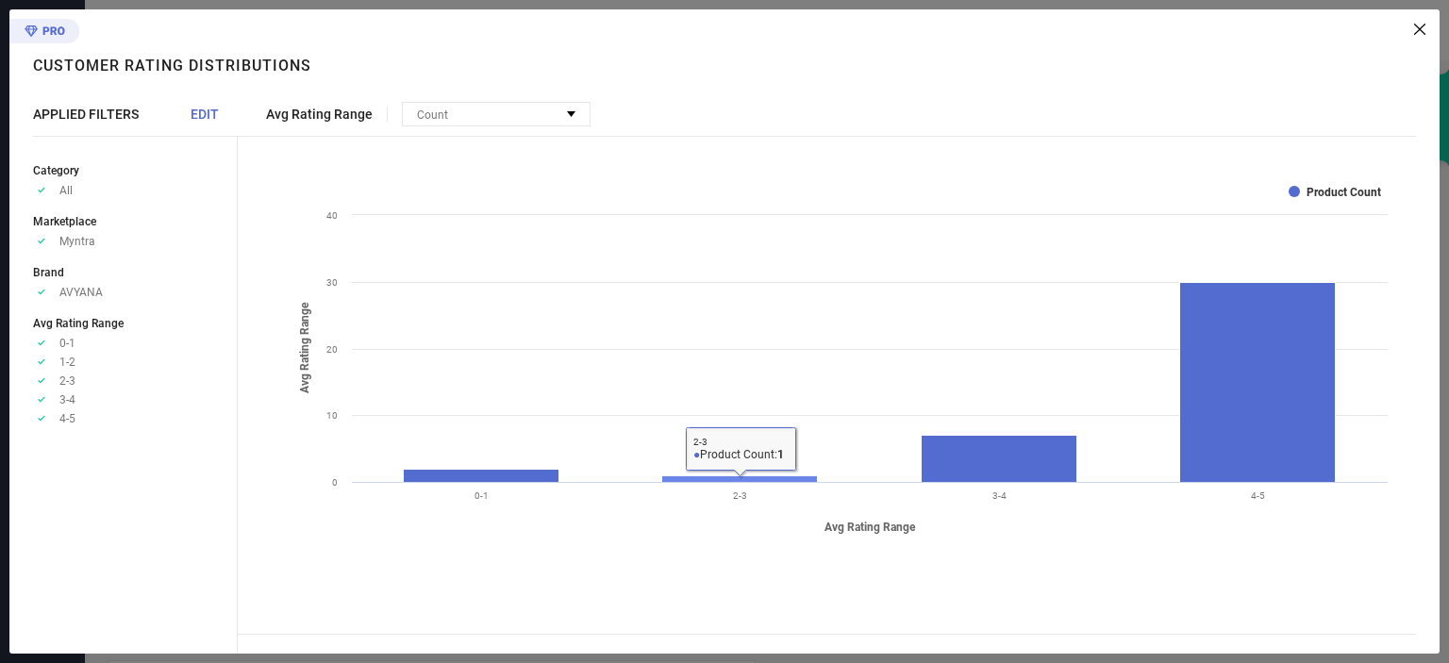
click at [757, 478] on rect at bounding box center [740, 479] width 156 height 7
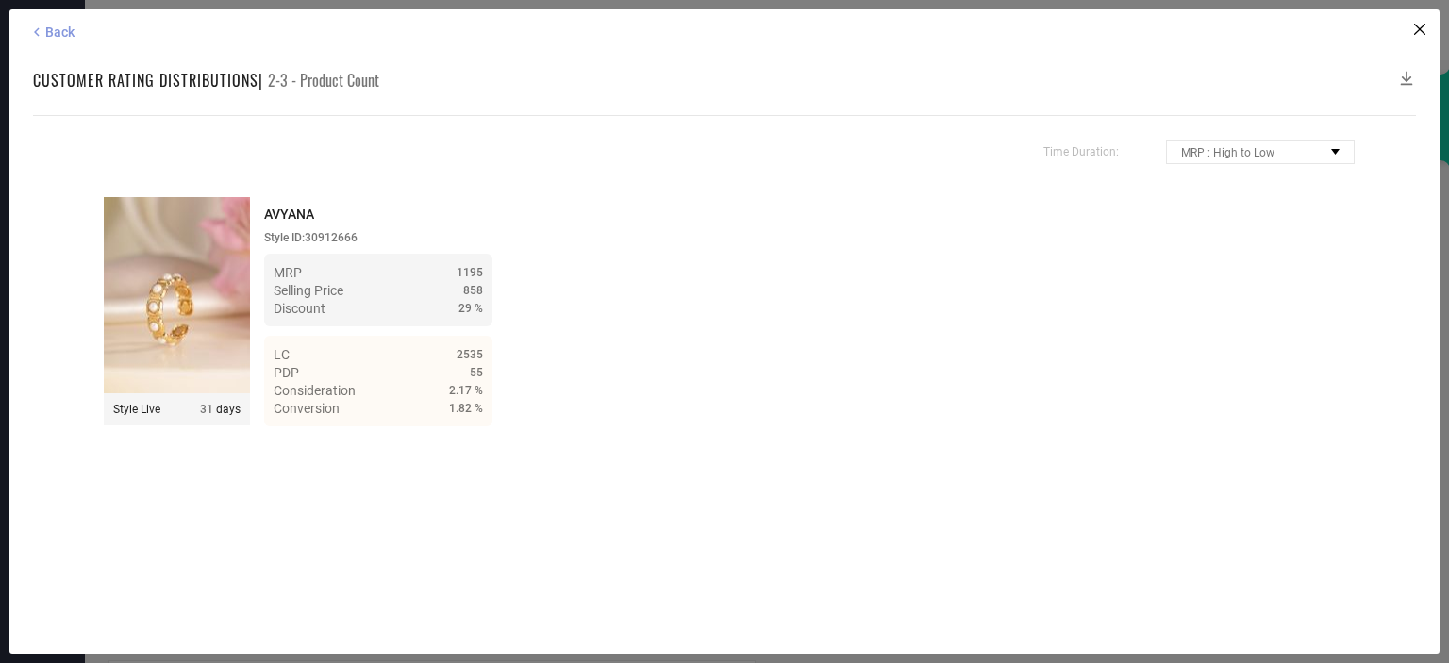
click at [64, 34] on span "Back" at bounding box center [59, 32] width 29 height 15
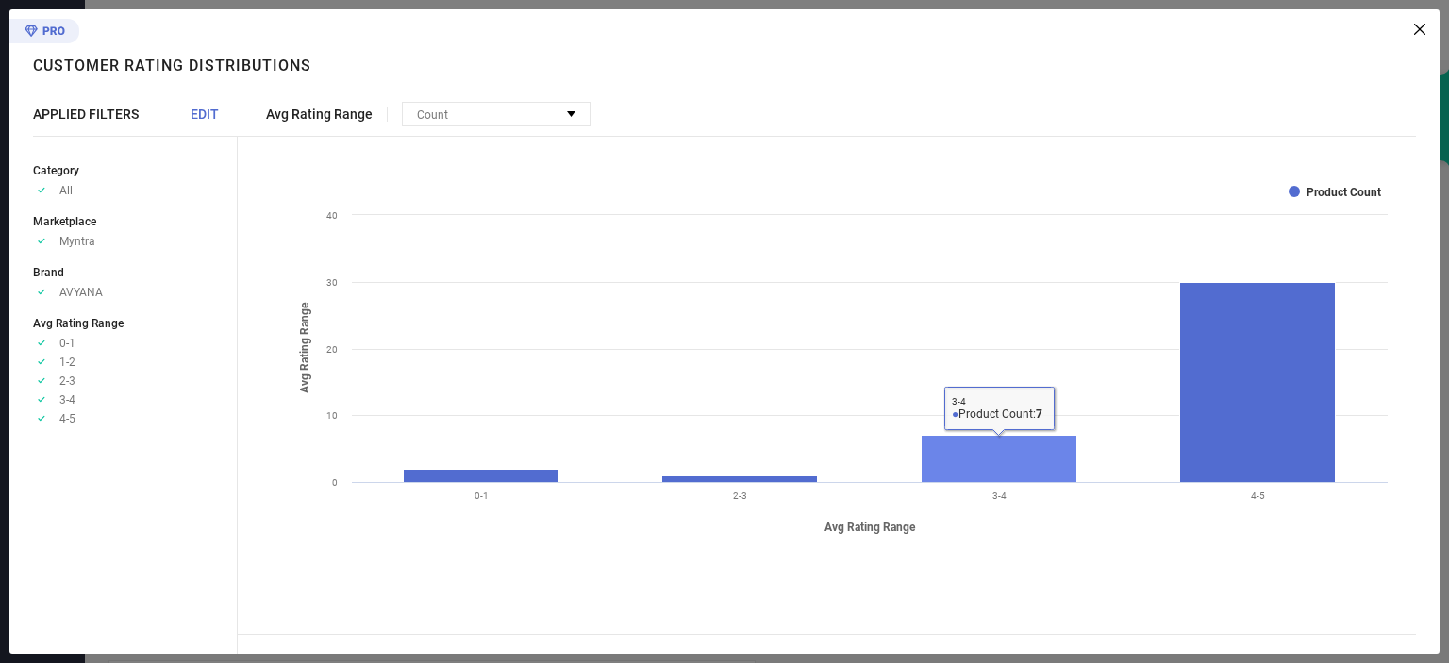
click at [1017, 459] on rect at bounding box center [1000, 459] width 156 height 47
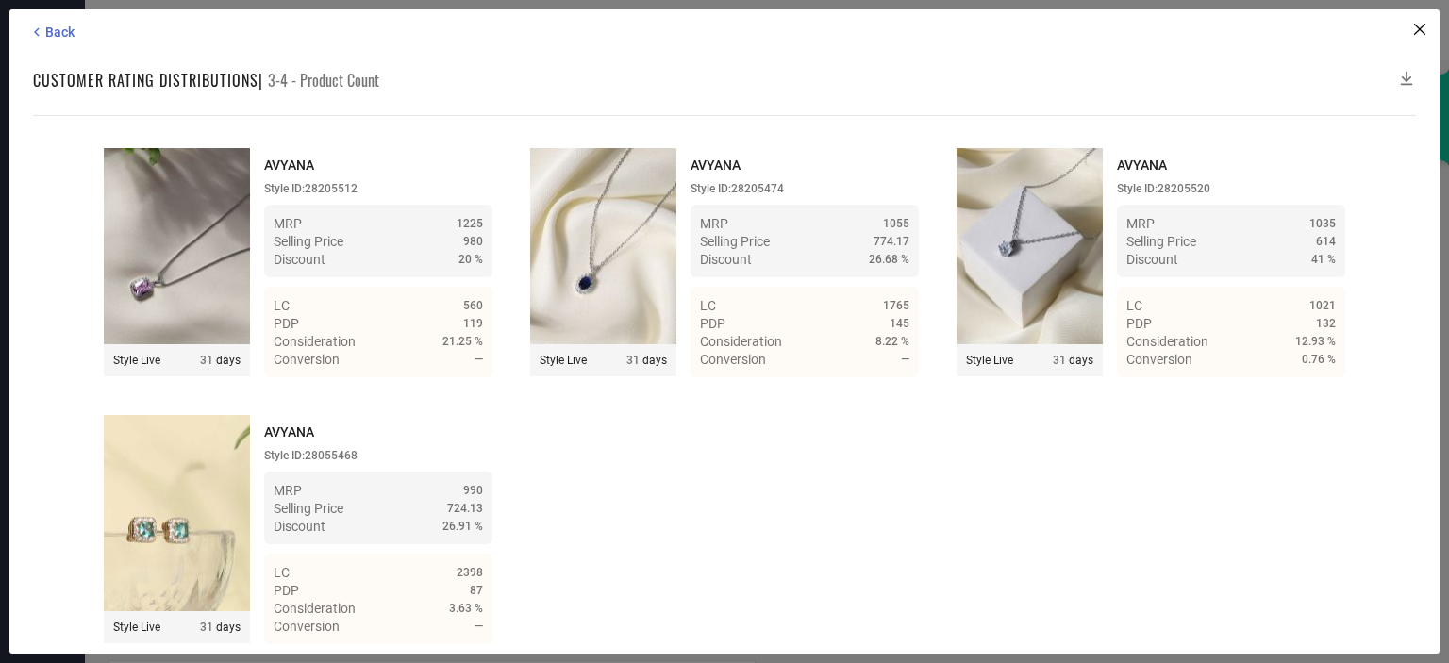
scroll to position [0, 0]
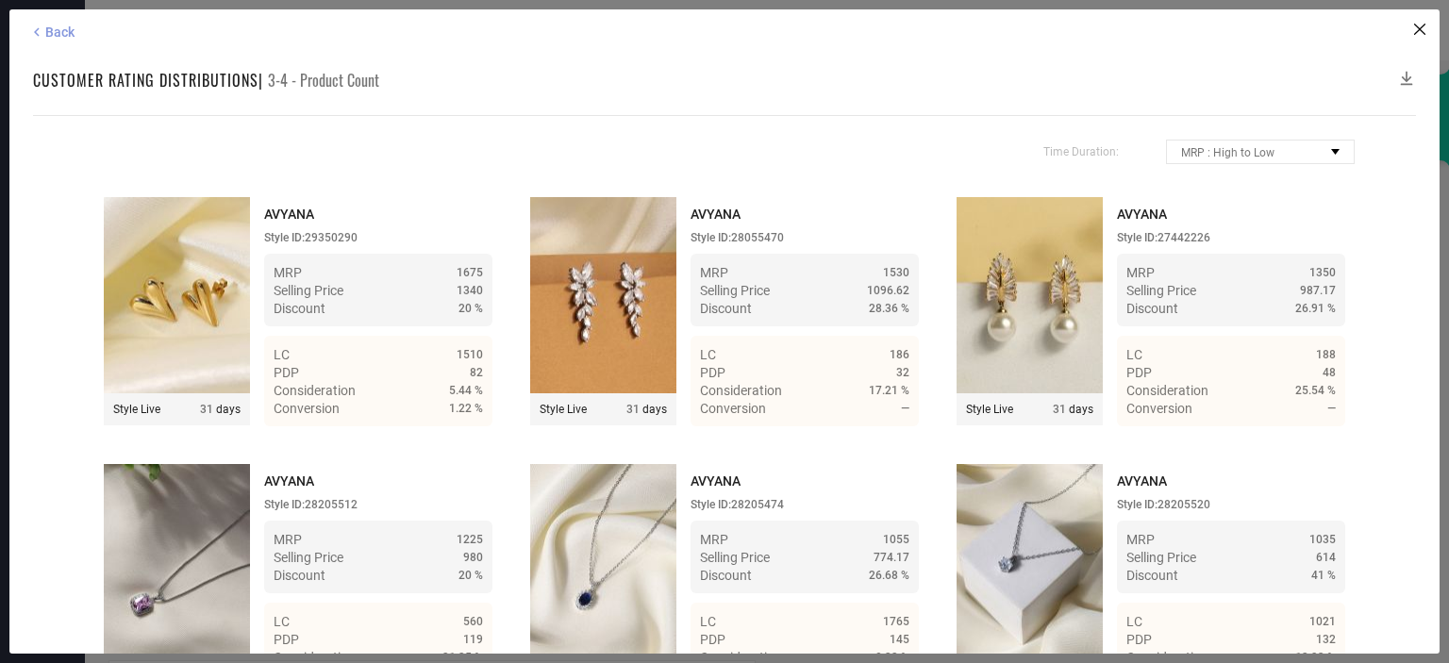
click at [60, 36] on span "Back" at bounding box center [59, 32] width 29 height 15
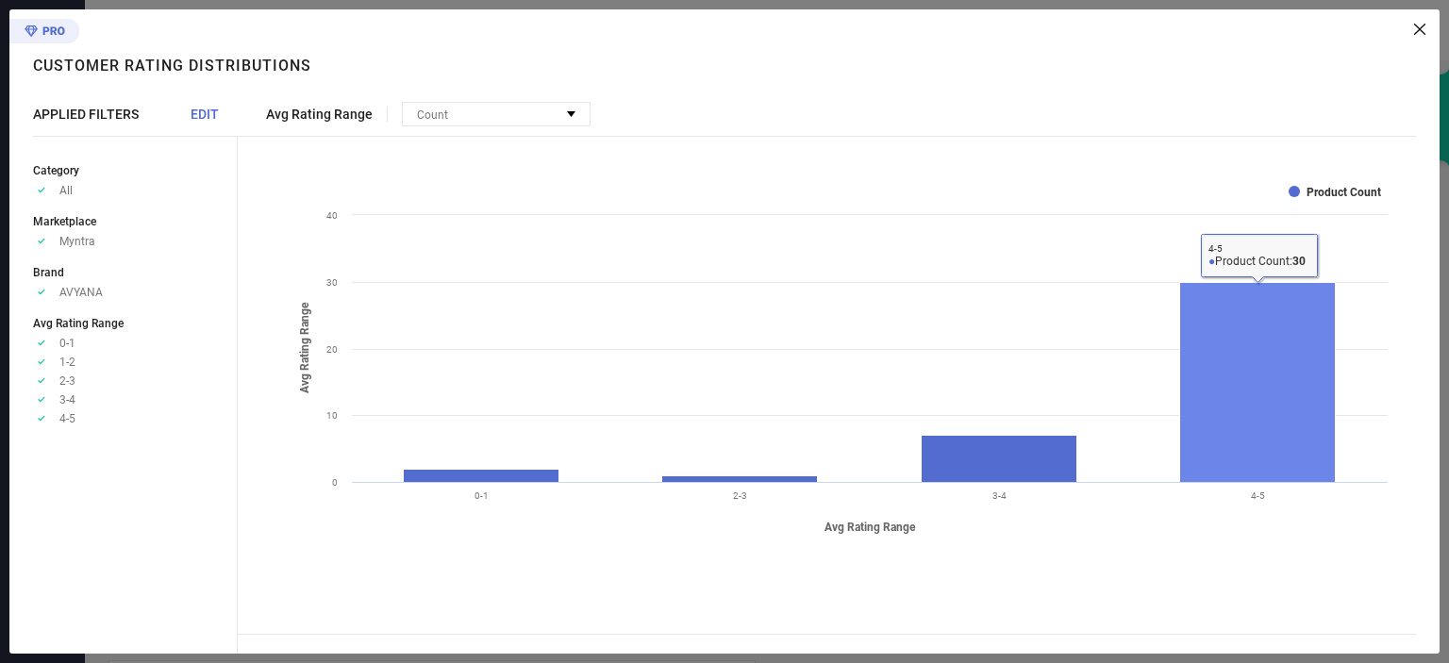
click at [1236, 407] on rect at bounding box center [1258, 383] width 156 height 200
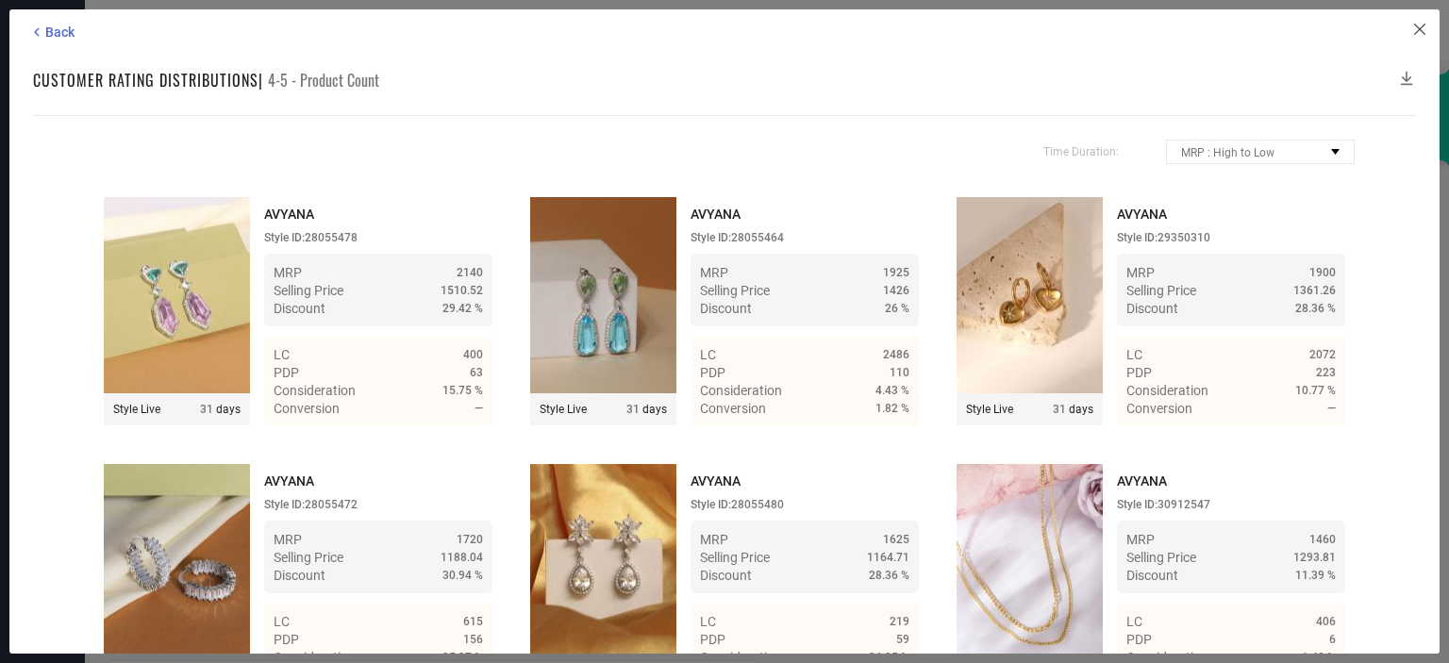
click at [1422, 29] on icon at bounding box center [1419, 29] width 11 height 11
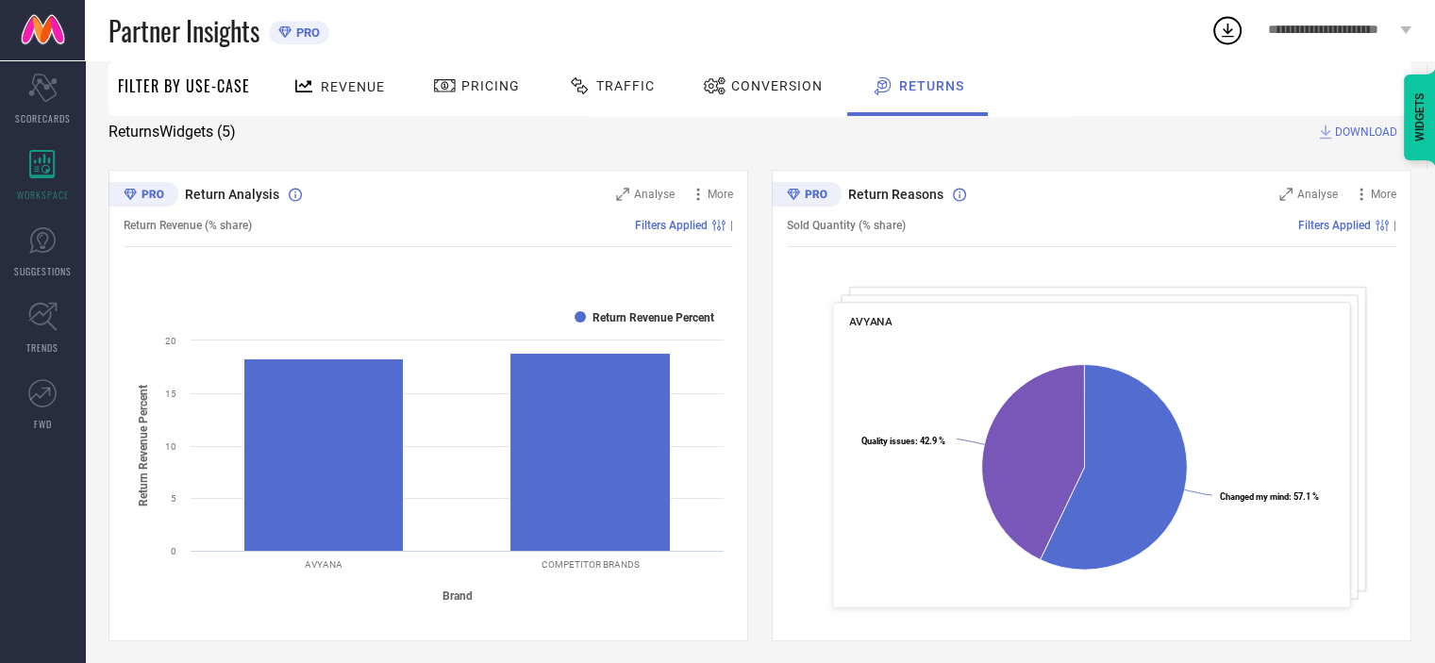
scroll to position [106, 0]
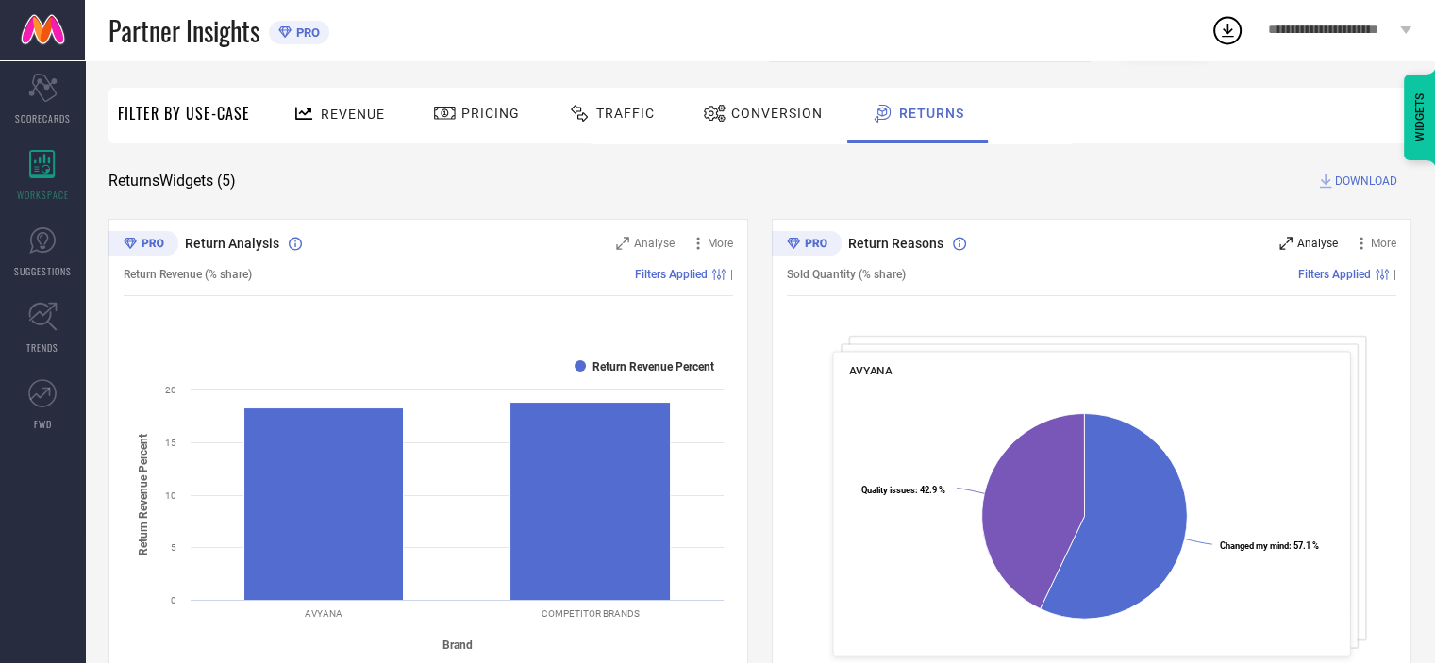
click at [1302, 243] on span "Analyse" at bounding box center [1317, 243] width 41 height 13
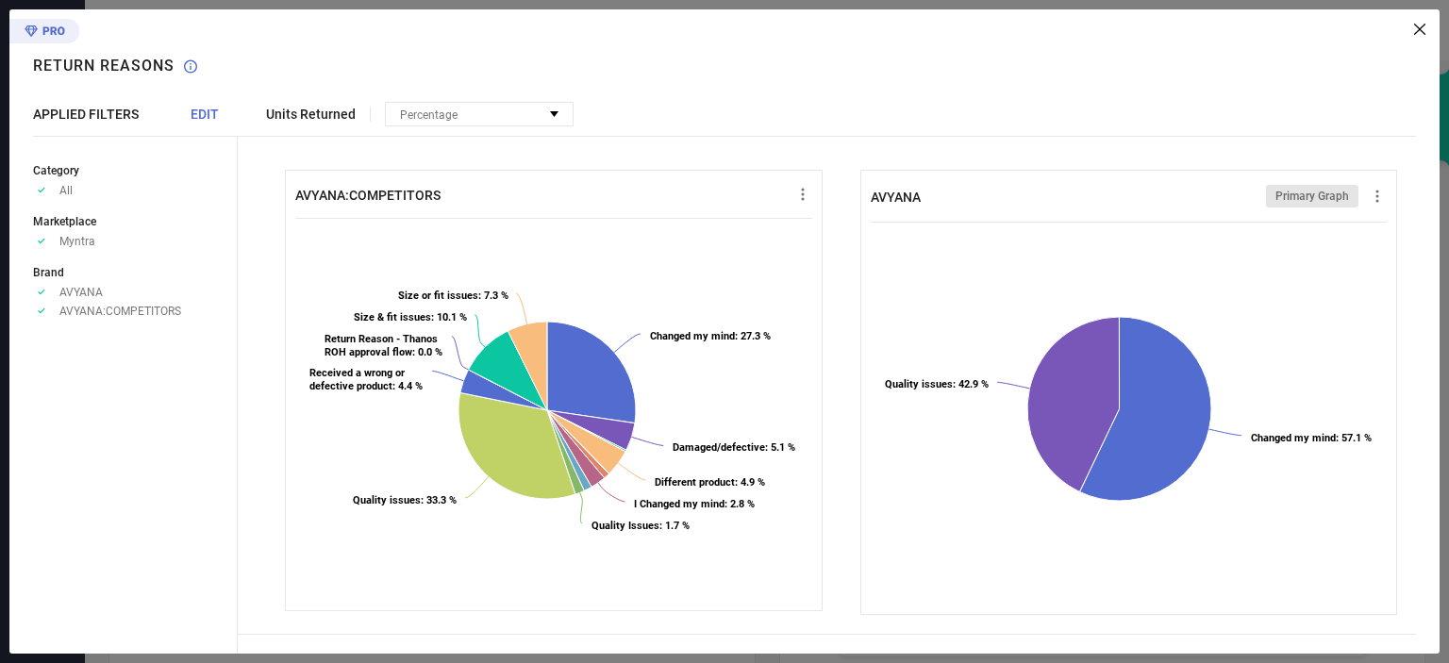
click at [1422, 29] on icon at bounding box center [1419, 29] width 11 height 11
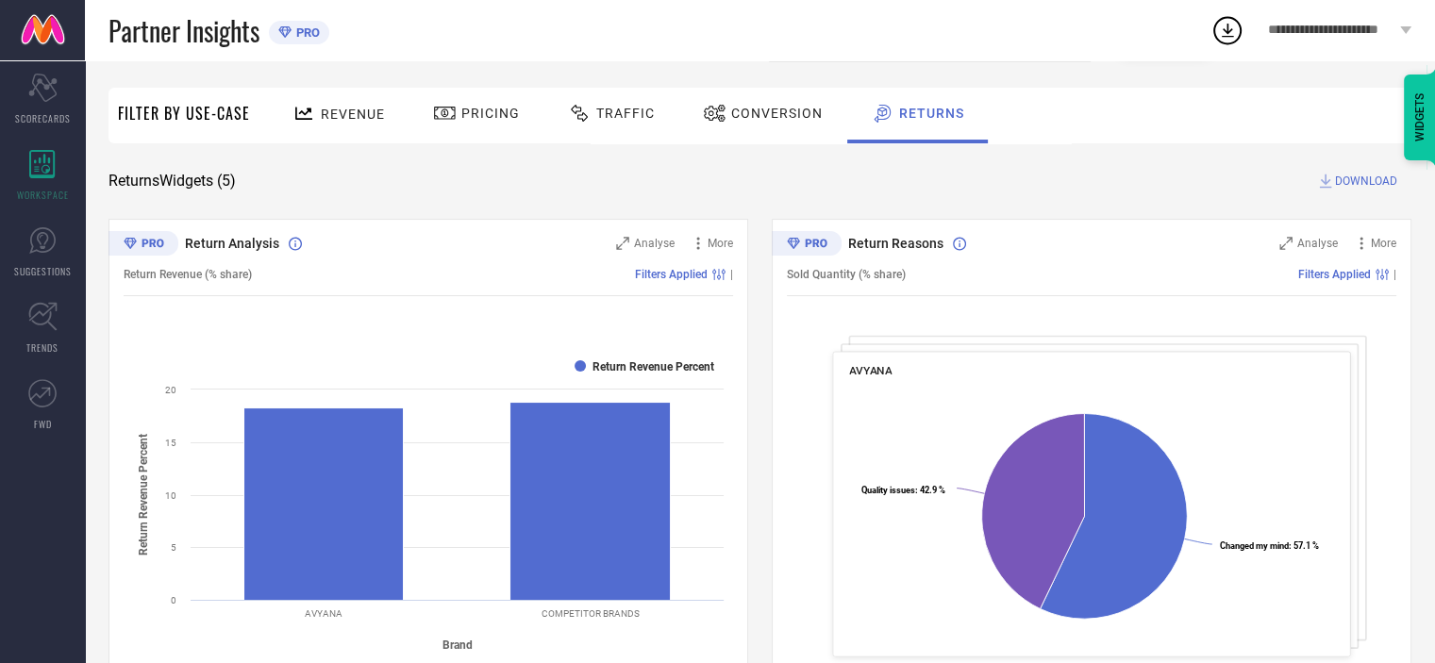
click at [766, 109] on span "Conversion" at bounding box center [776, 113] width 91 height 15
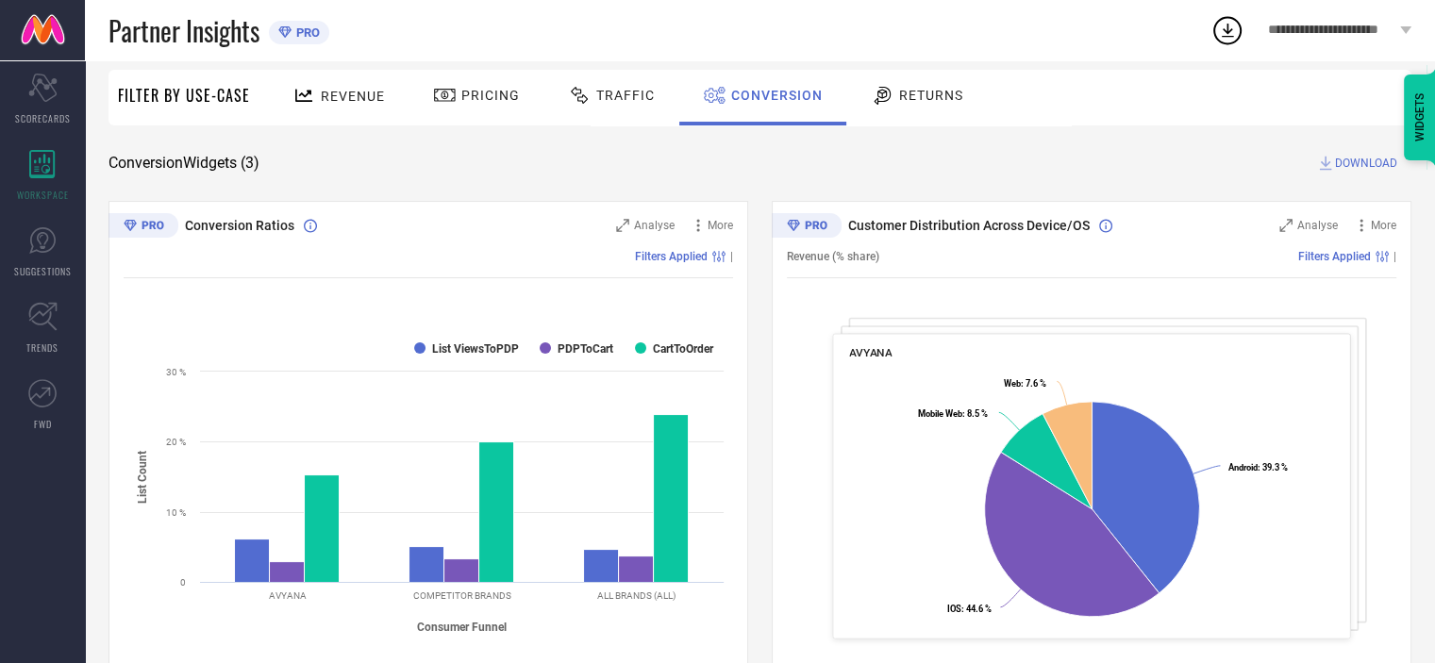
scroll to position [128, 0]
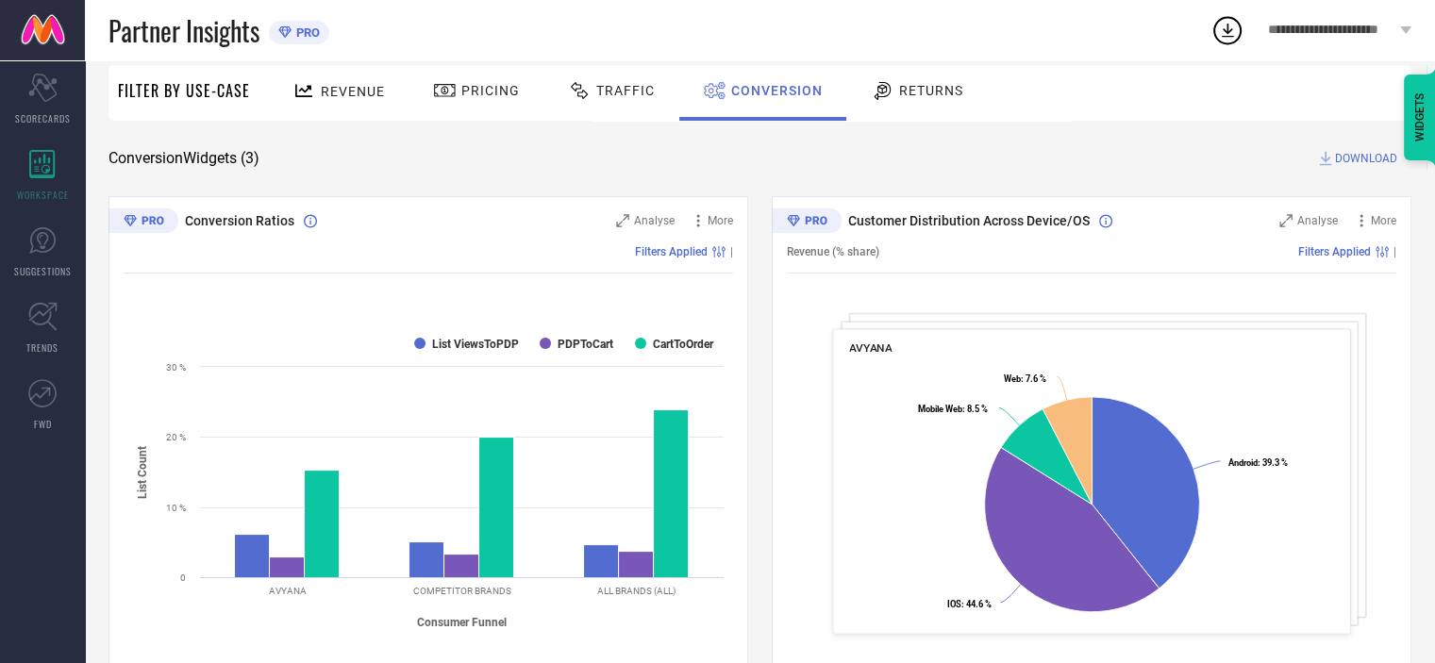
click at [604, 78] on div "Traffic" at bounding box center [611, 91] width 96 height 32
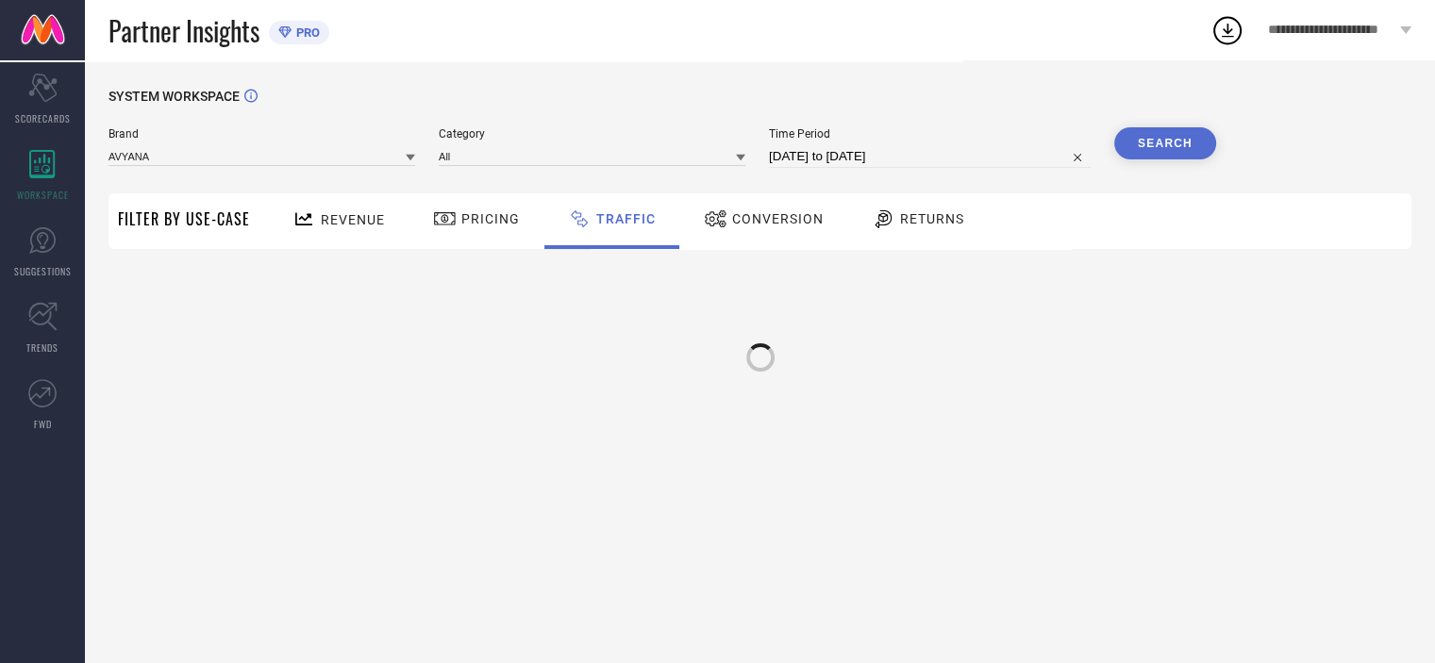
scroll to position [0, 0]
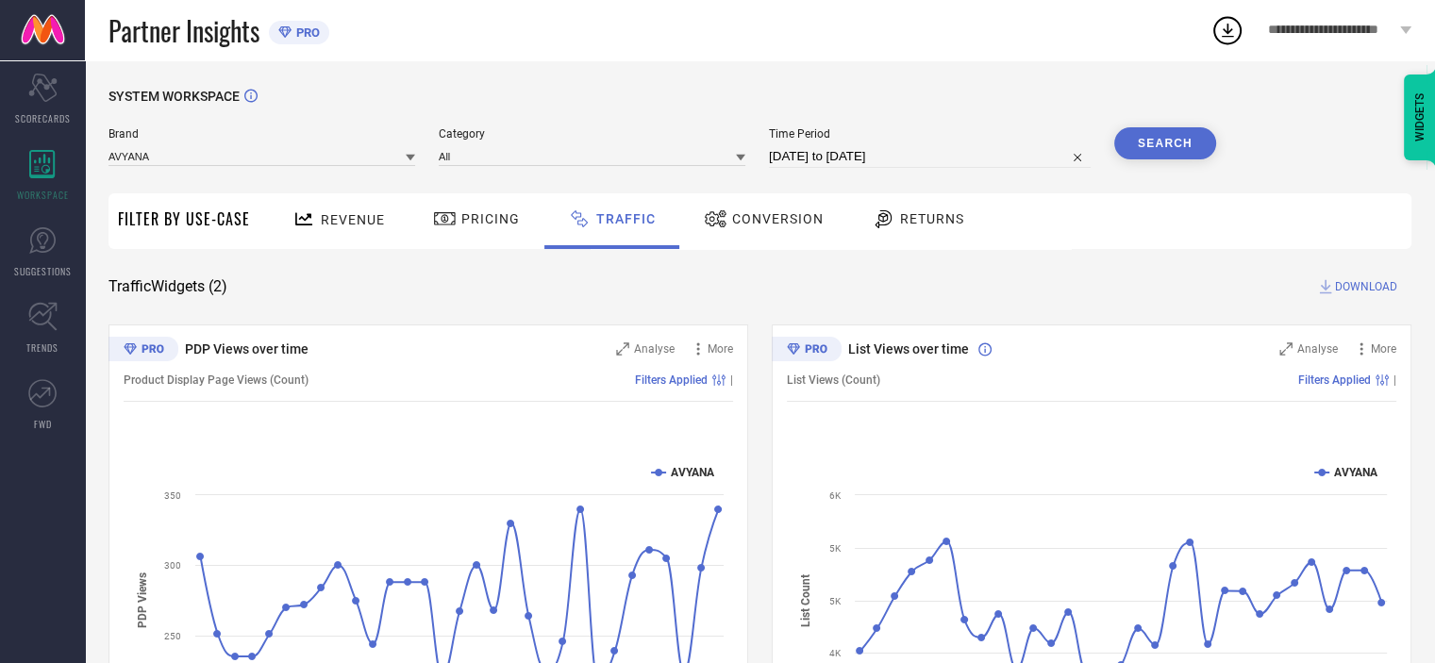
click at [472, 216] on span "Pricing" at bounding box center [490, 218] width 58 height 15
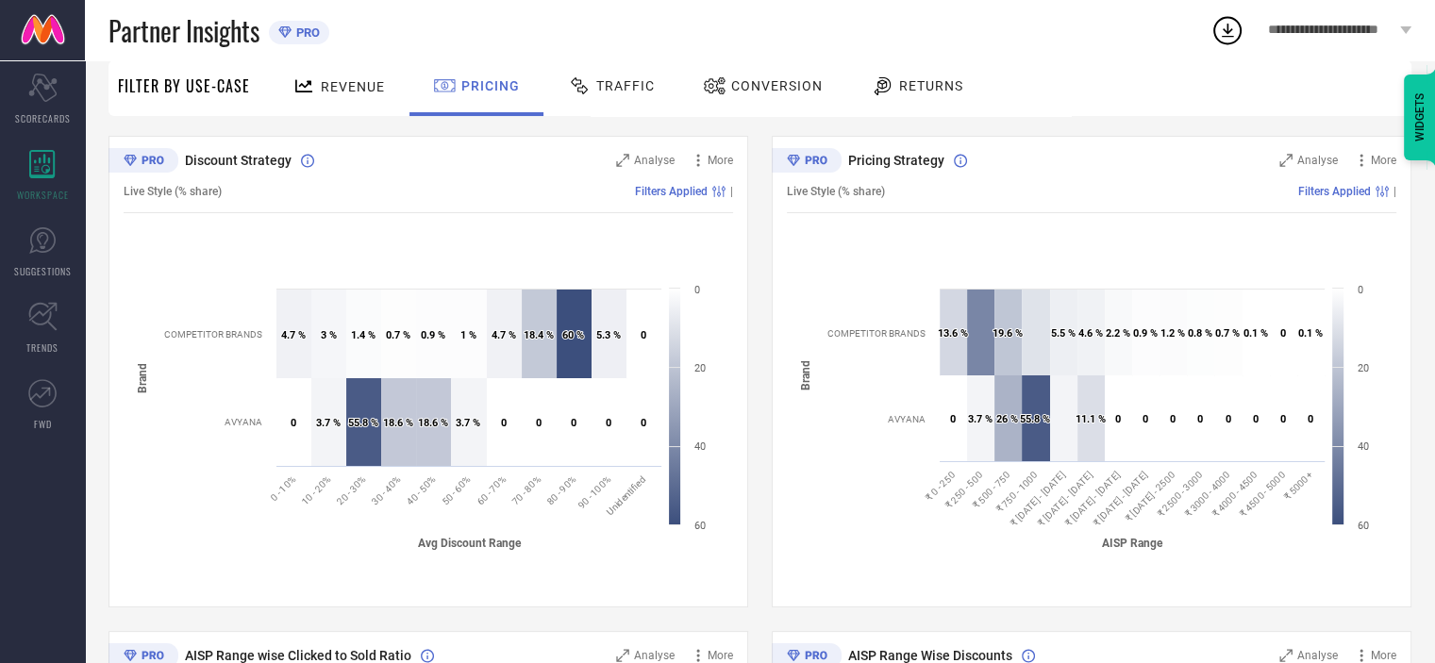
scroll to position [191, 0]
click at [59, 82] on div "Scorecard SCORECARDS" at bounding box center [42, 98] width 85 height 75
